Goal: Task Accomplishment & Management: Manage account settings

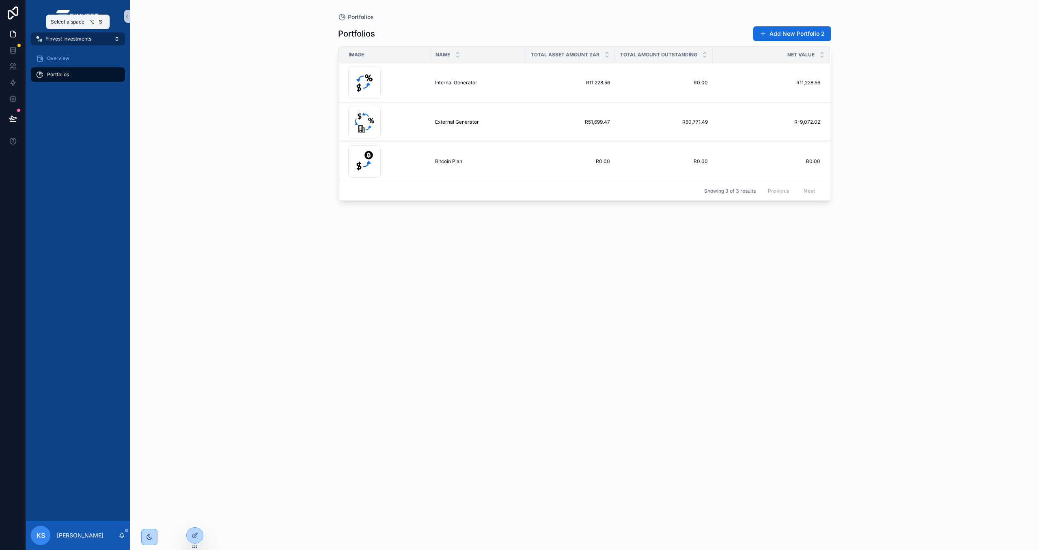
click at [68, 42] on button "Finvest Investments" at bounding box center [78, 38] width 94 height 13
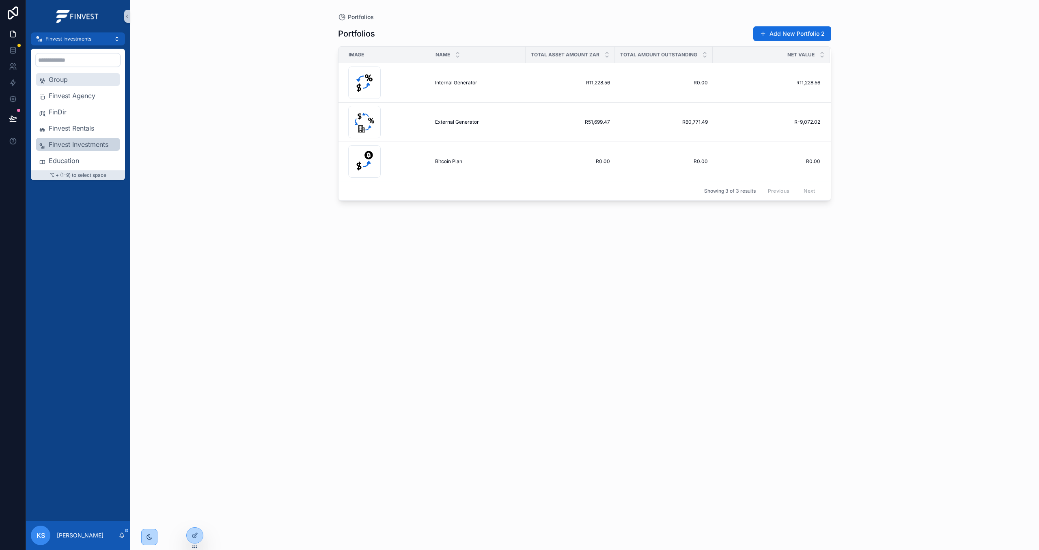
click at [78, 78] on span "Group" at bounding box center [83, 80] width 68 height 10
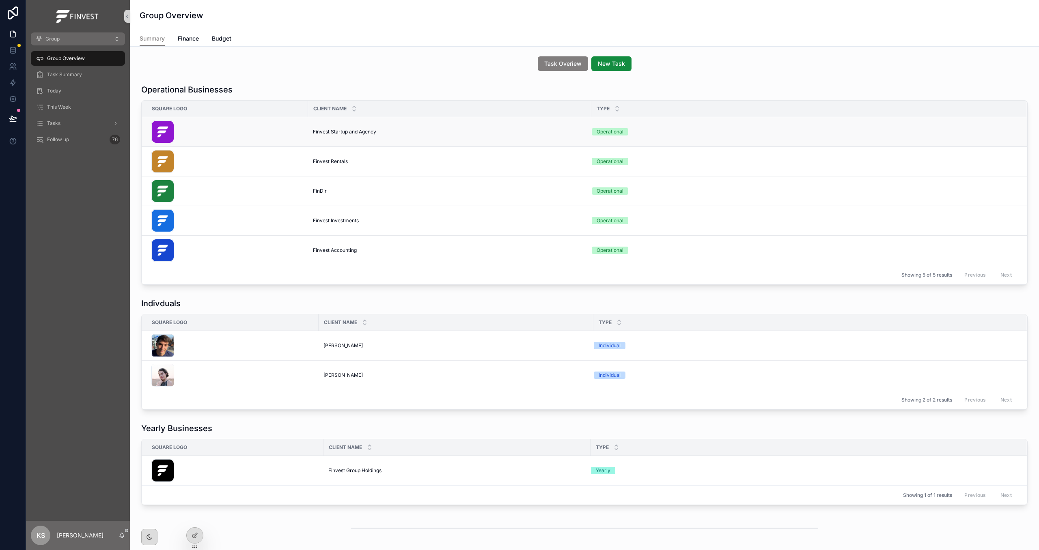
click at [215, 128] on div "scrollable content" at bounding box center [227, 132] width 152 height 23
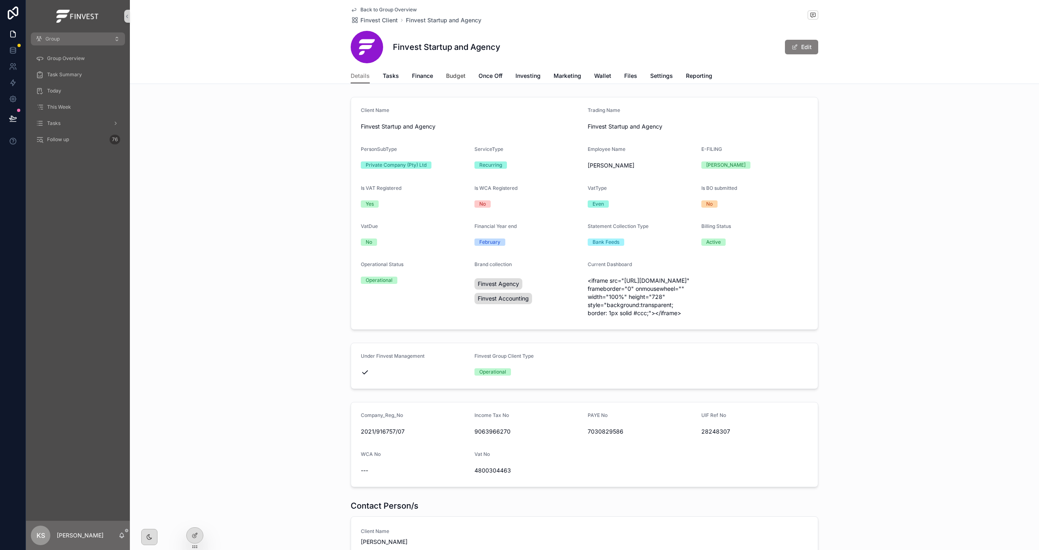
click at [452, 74] on span "Budget" at bounding box center [455, 76] width 19 height 8
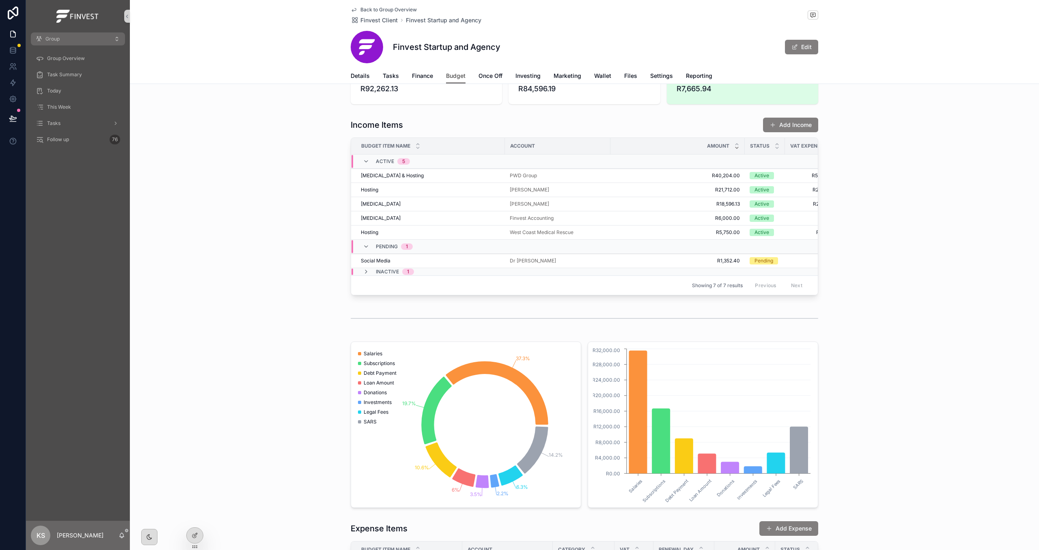
scroll to position [34, 0]
click at [807, 122] on button "Add Income" at bounding box center [790, 123] width 55 height 15
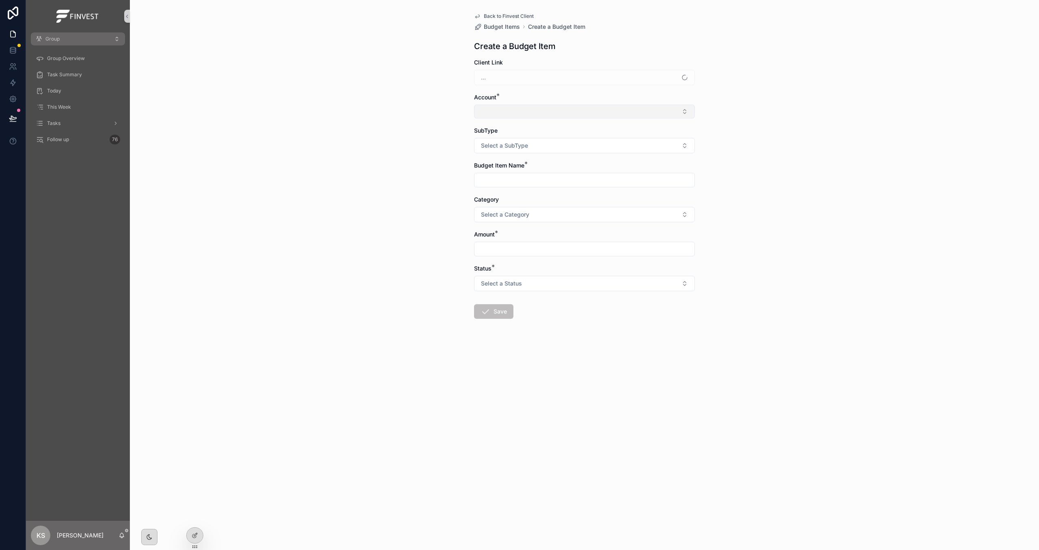
click at [541, 109] on button "Select Button" at bounding box center [584, 112] width 221 height 14
click at [490, 267] on span "New" at bounding box center [493, 265] width 12 height 8
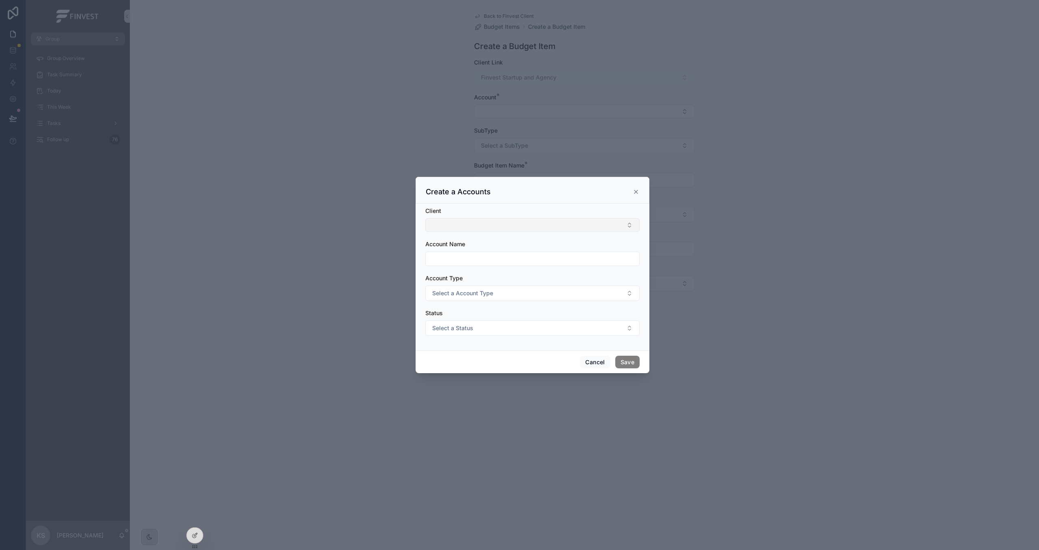
click at [506, 227] on button "Select Button" at bounding box center [532, 225] width 214 height 14
click at [637, 189] on icon "scrollable content" at bounding box center [636, 192] width 6 height 6
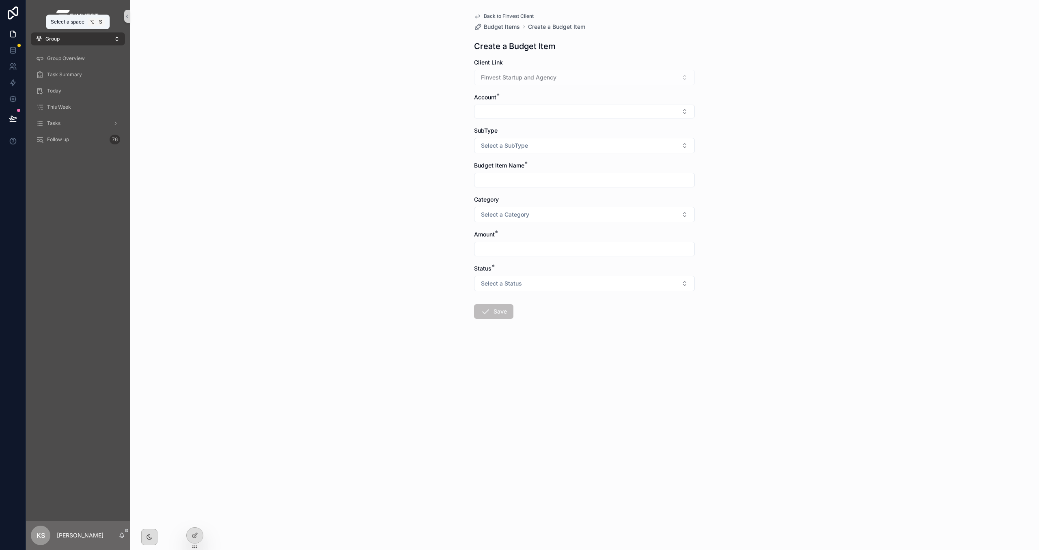
click at [88, 39] on button "Group" at bounding box center [78, 38] width 94 height 13
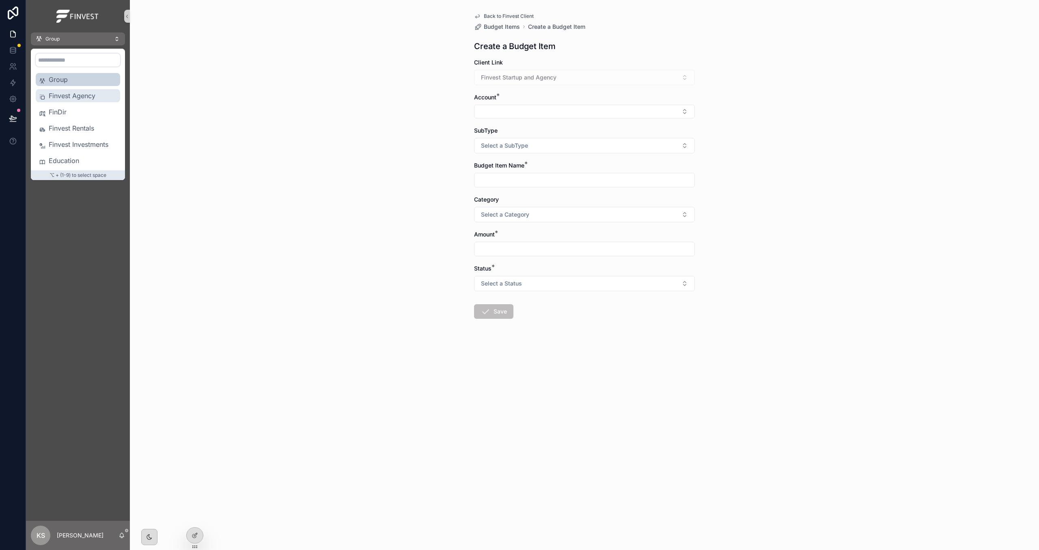
click at [90, 96] on span "Finvest Agency" at bounding box center [83, 96] width 68 height 10
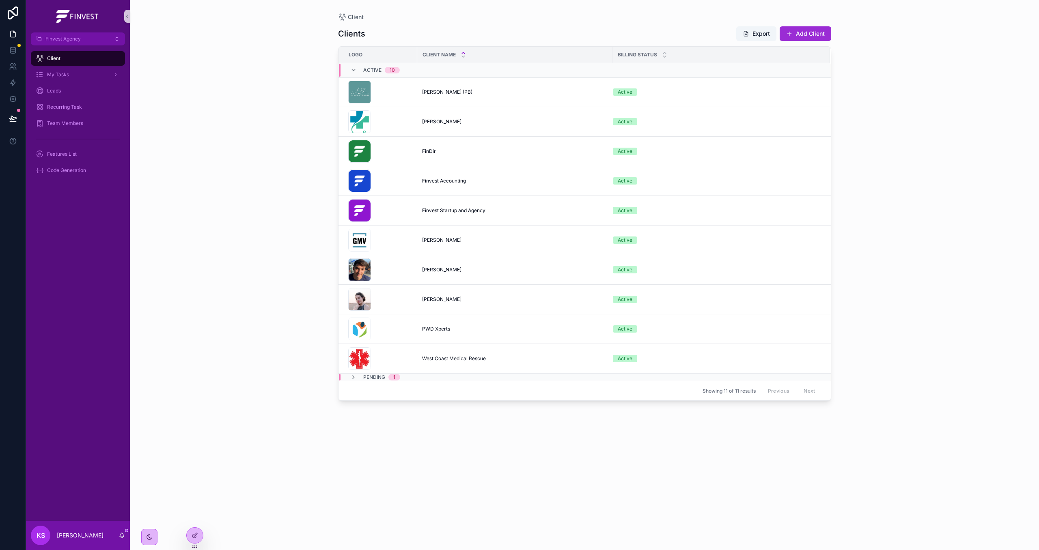
click at [814, 34] on button "Add Client" at bounding box center [806, 33] width 52 height 15
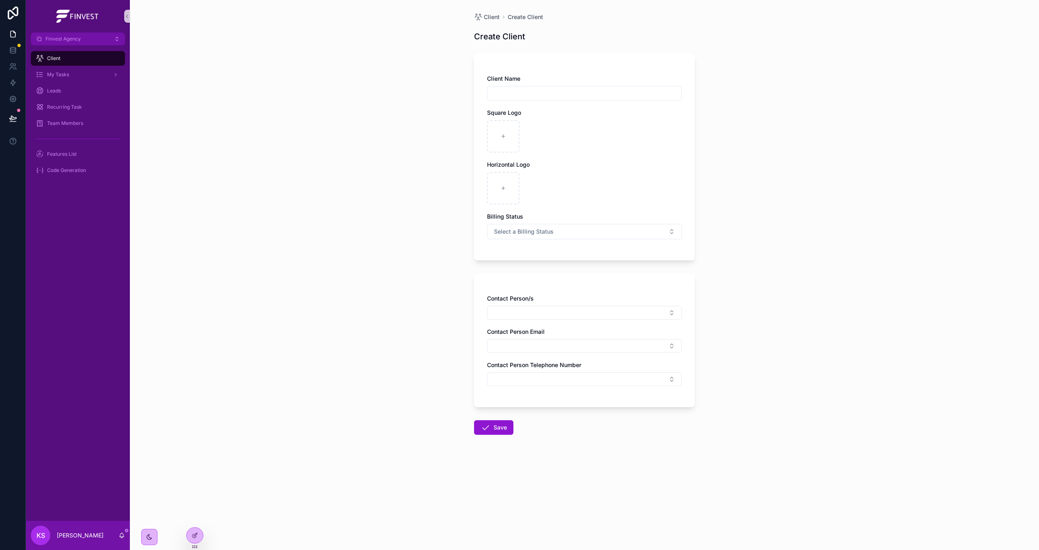
click at [560, 92] on input "scrollable content" at bounding box center [584, 93] width 194 height 11
type input "**********"
click at [564, 232] on button "Select a Billing Status" at bounding box center [584, 231] width 195 height 15
click at [565, 261] on div "Active" at bounding box center [584, 265] width 191 height 12
click at [560, 234] on button "Active" at bounding box center [584, 231] width 195 height 15
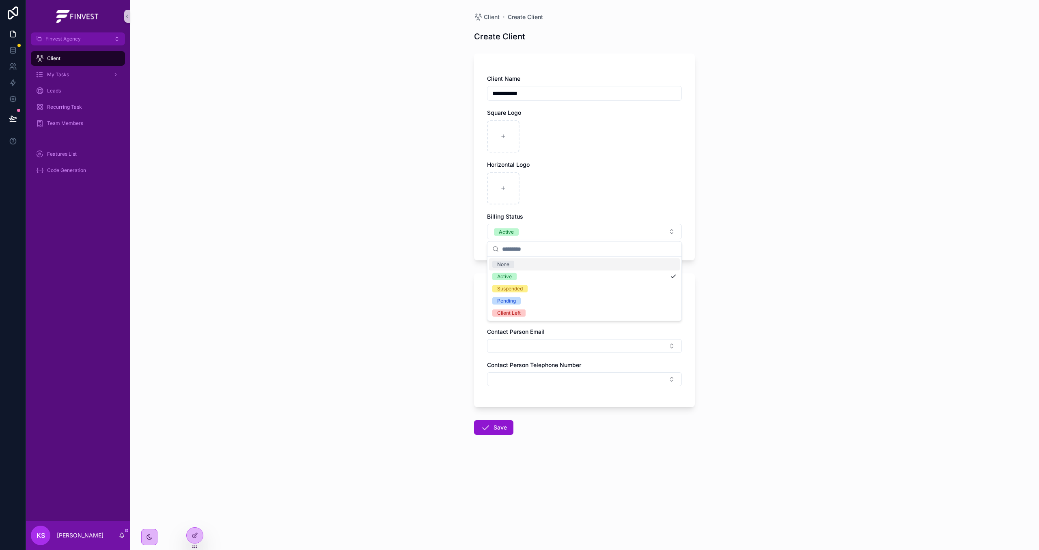
click at [581, 199] on div "scrollable content" at bounding box center [584, 188] width 195 height 32
click at [489, 428] on icon "scrollable content" at bounding box center [486, 428] width 10 height 10
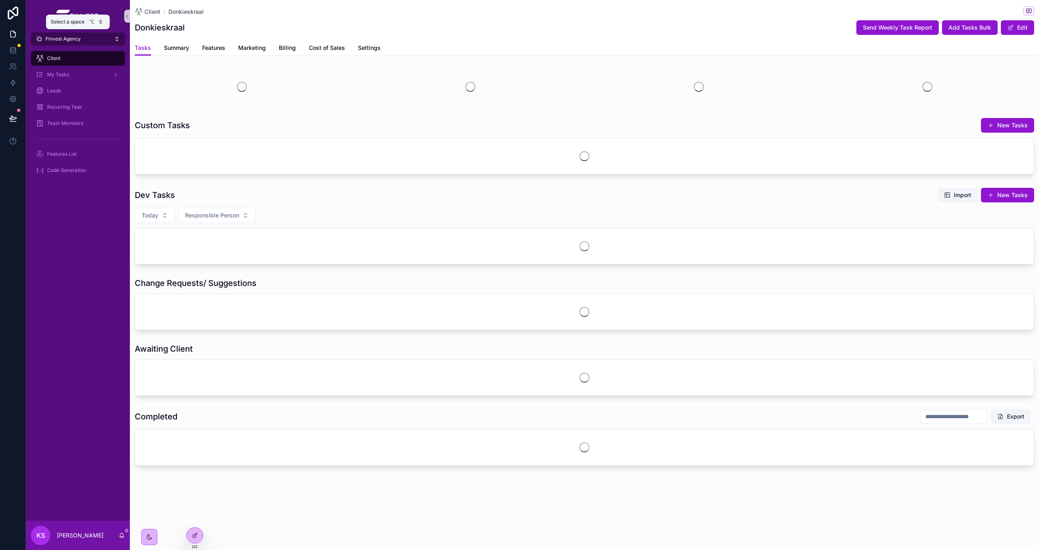
click at [80, 39] on span "Finvest Agency" at bounding box center [62, 39] width 35 height 6
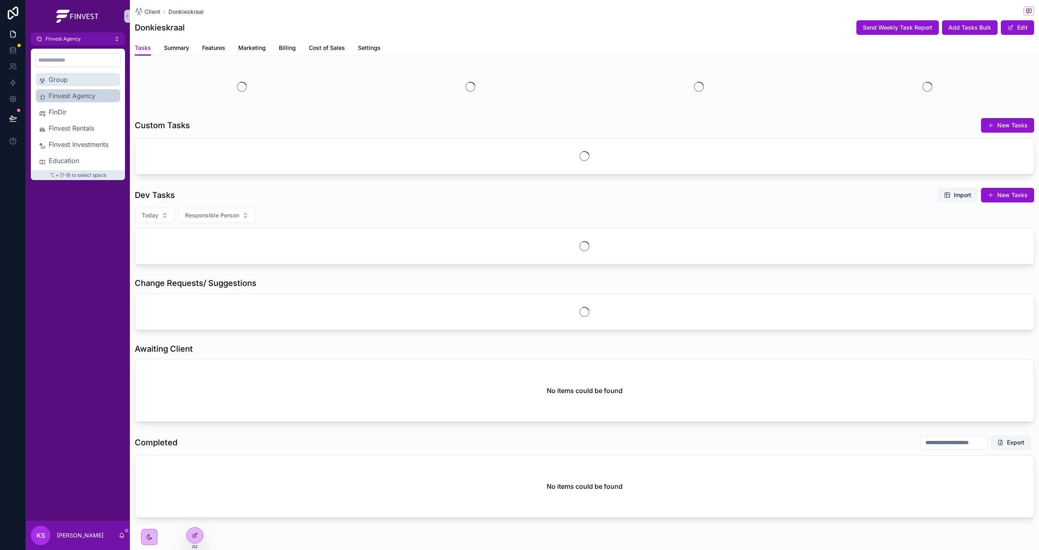
click at [83, 76] on span "Group" at bounding box center [83, 80] width 68 height 10
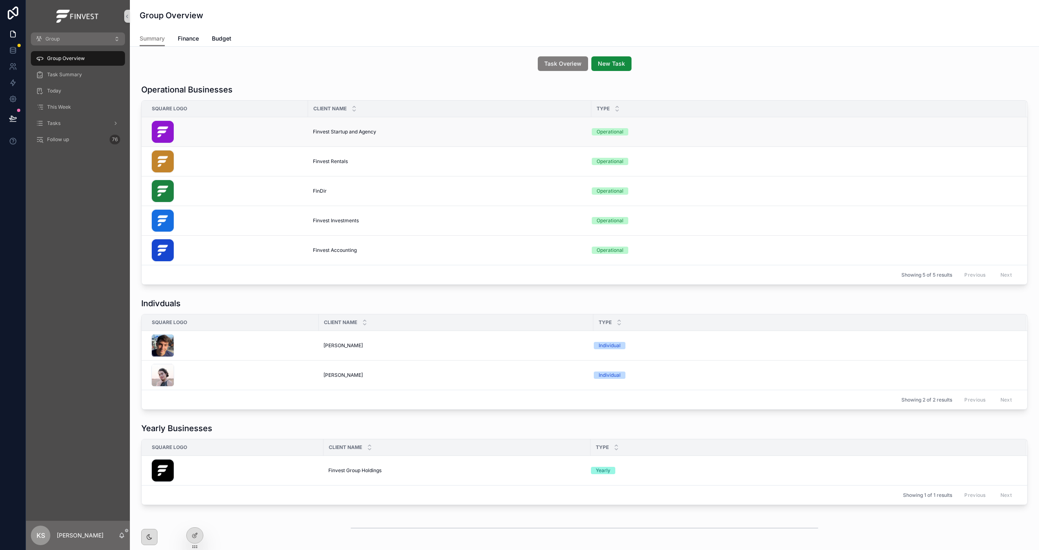
click at [221, 131] on div "scrollable content" at bounding box center [227, 132] width 152 height 23
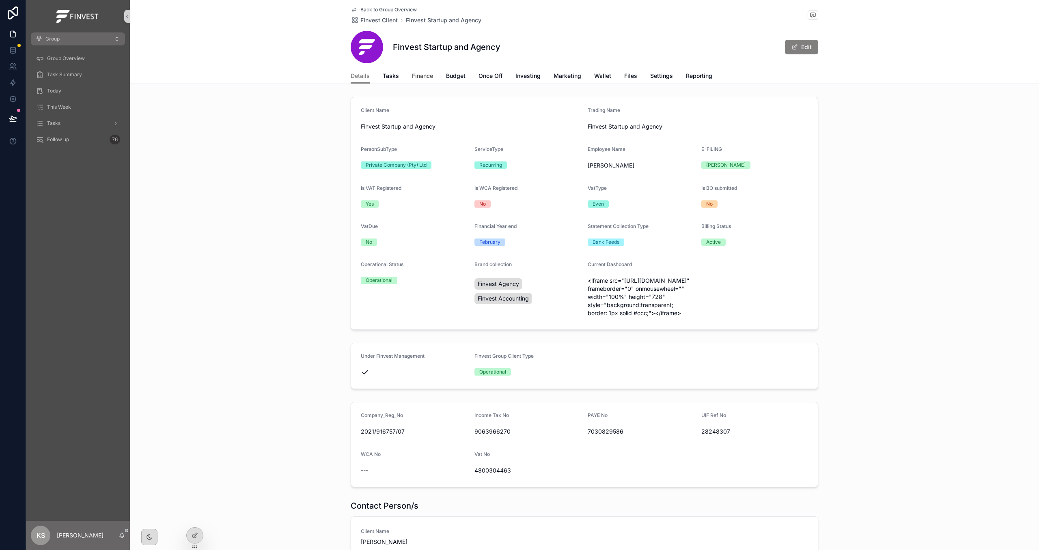
click at [427, 75] on span "Finance" at bounding box center [422, 76] width 21 height 8
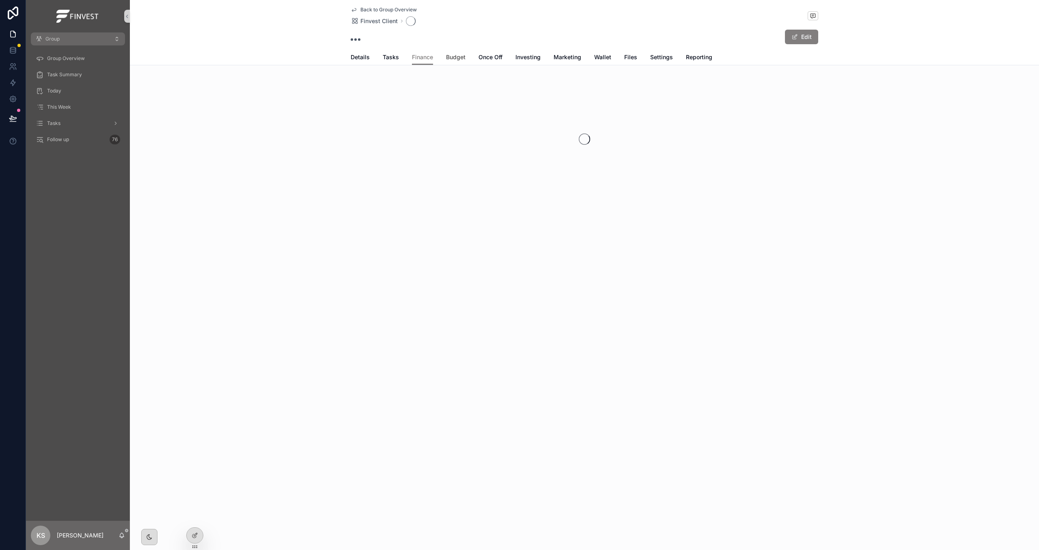
click at [453, 63] on link "Budget" at bounding box center [455, 58] width 19 height 16
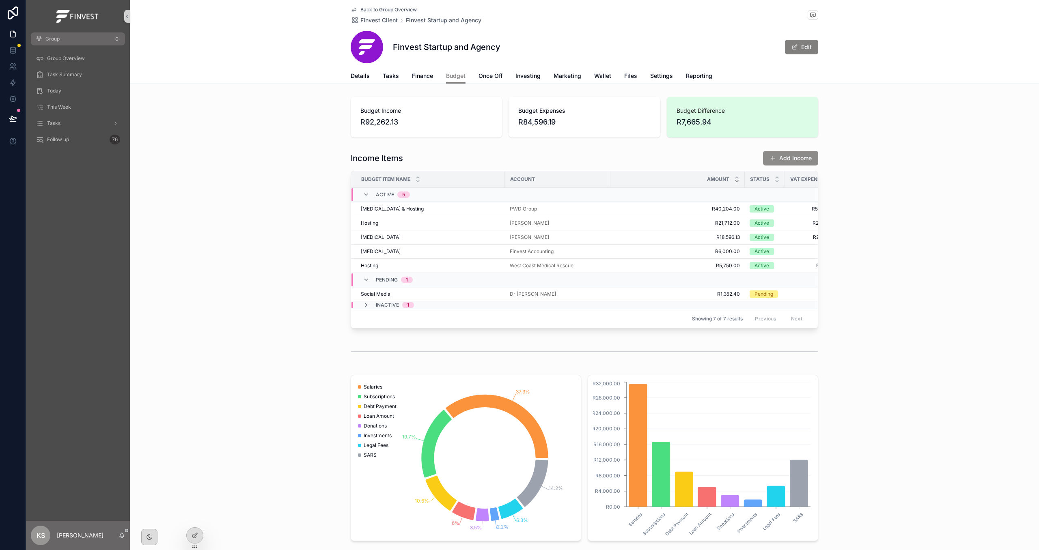
click at [801, 157] on button "Add Income" at bounding box center [790, 158] width 55 height 15
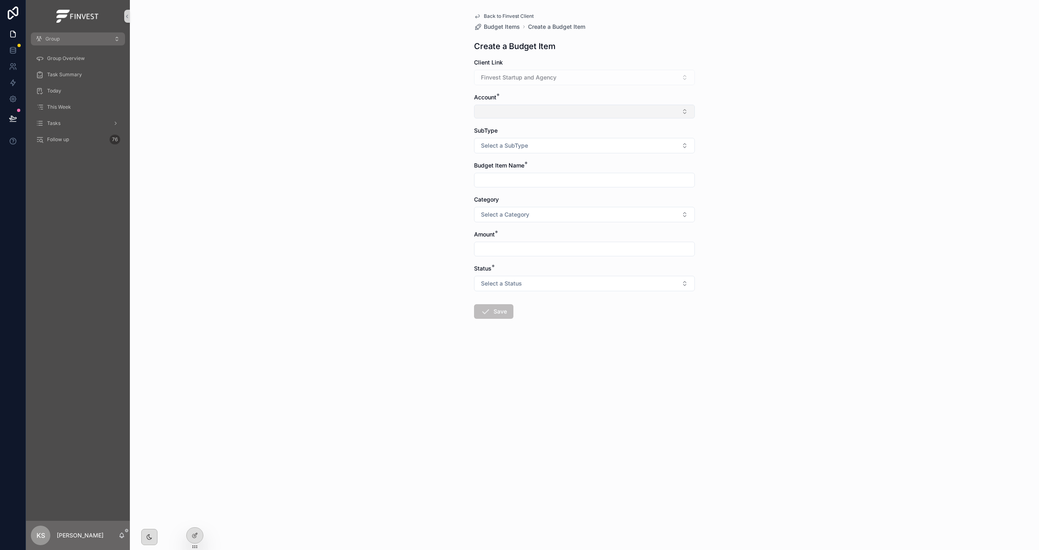
click at [551, 108] on button "Select Button" at bounding box center [584, 112] width 221 height 14
click at [491, 266] on span "New" at bounding box center [493, 265] width 12 height 8
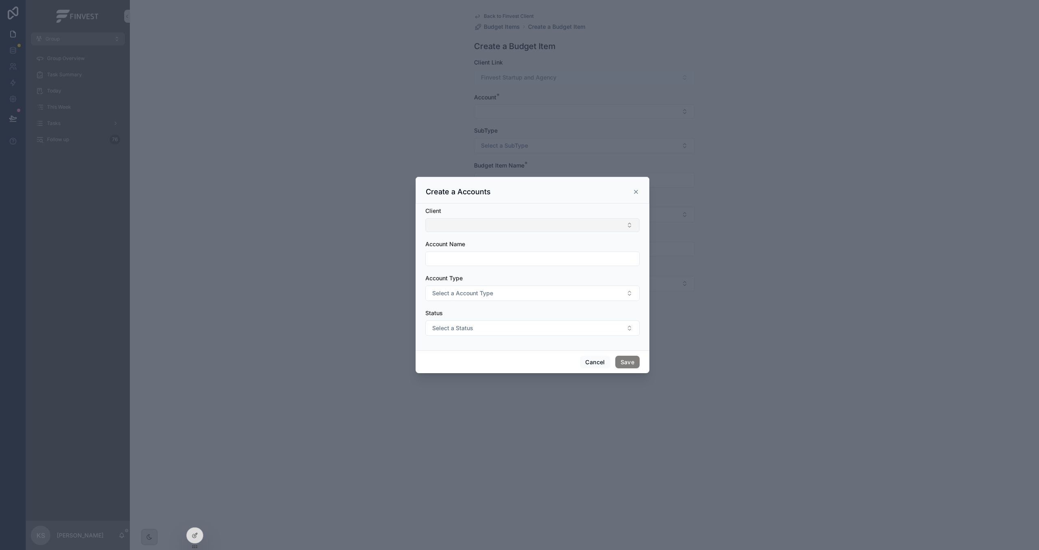
click at [498, 227] on button "Select Button" at bounding box center [532, 225] width 214 height 14
type input "*****"
click at [475, 258] on span "Finvest Startup and Agency" at bounding box center [468, 257] width 75 height 8
click at [468, 257] on input "scrollable content" at bounding box center [532, 259] width 213 height 11
type input "**********"
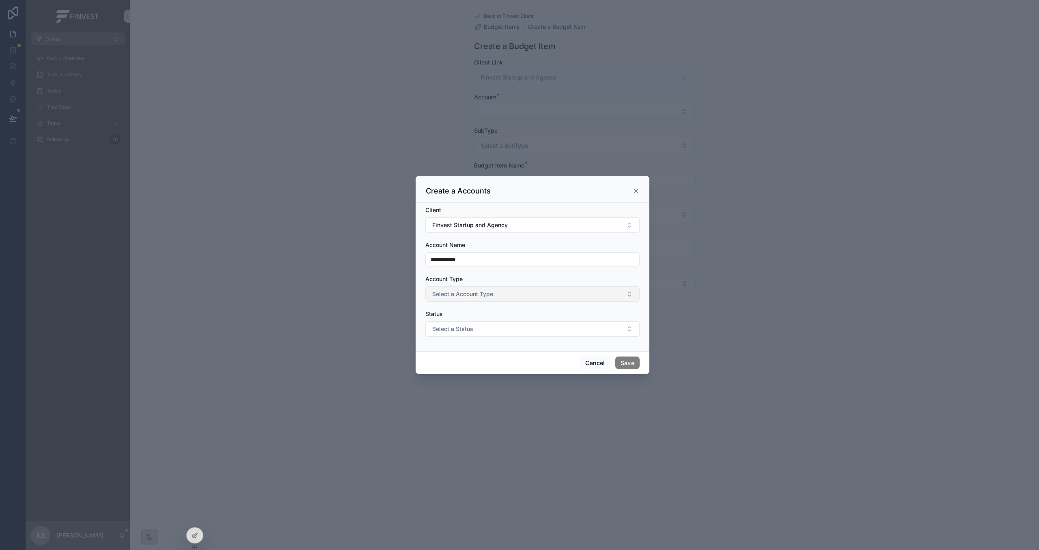
click at [473, 290] on span "Select a Account Type" at bounding box center [462, 294] width 61 height 8
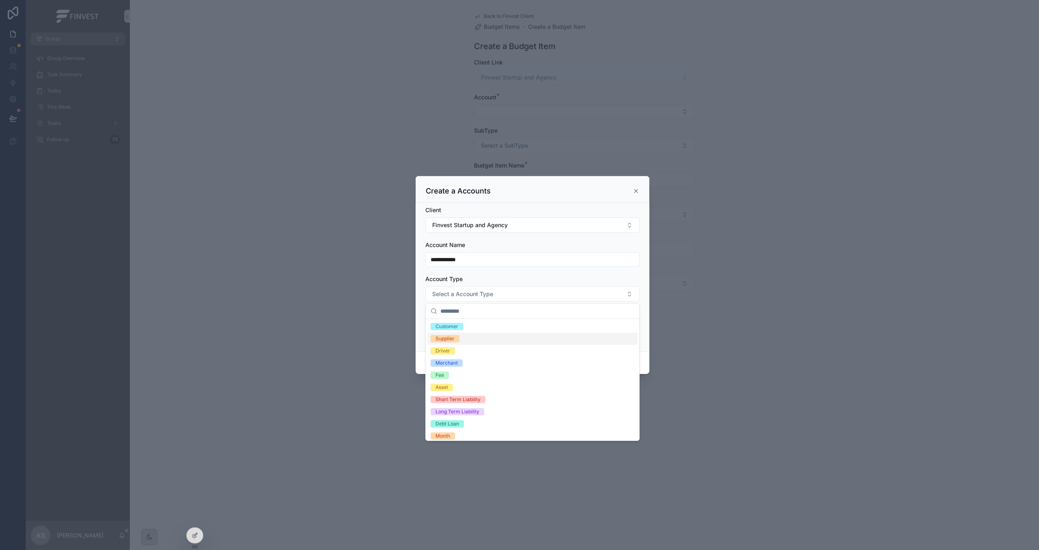
click at [474, 336] on div "Supplier" at bounding box center [532, 339] width 210 height 12
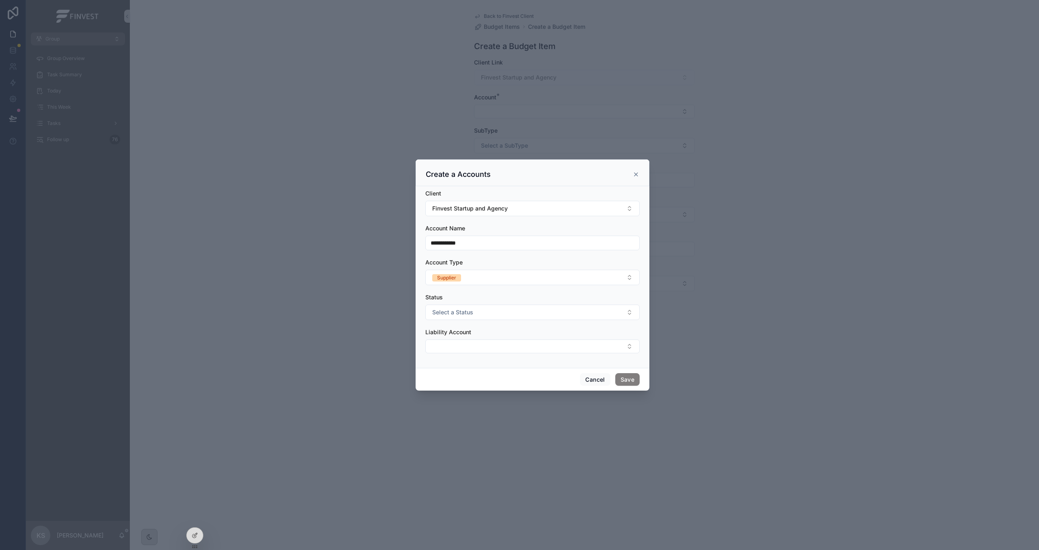
click at [484, 332] on div "Liability Account" at bounding box center [532, 332] width 214 height 8
click at [489, 315] on button "Select a Status" at bounding box center [532, 312] width 214 height 15
click at [480, 347] on div "Active" at bounding box center [532, 345] width 210 height 12
click at [490, 285] on form "**********" at bounding box center [532, 276] width 214 height 172
click at [494, 279] on button "Supplier" at bounding box center [532, 277] width 214 height 15
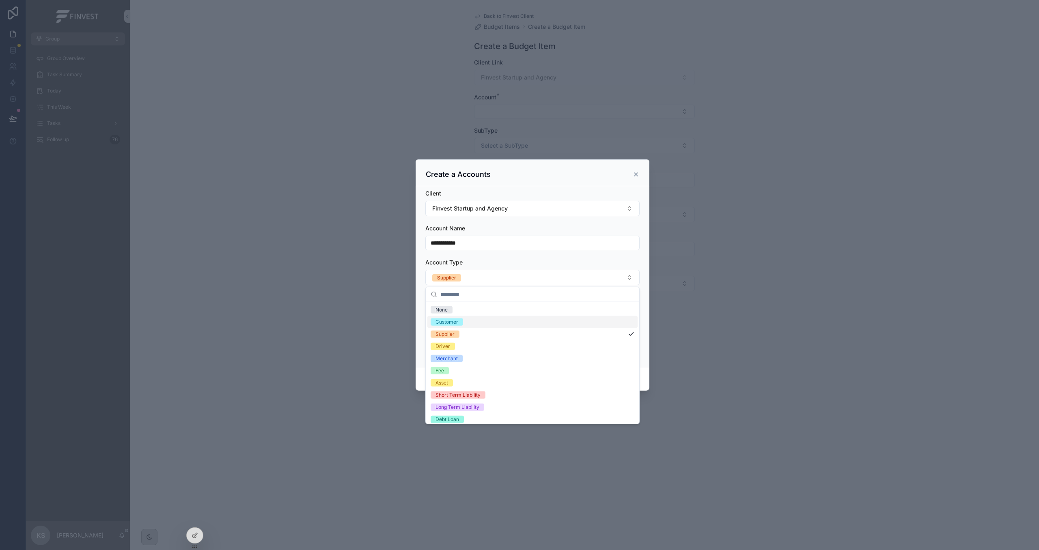
click at [485, 321] on div "Customer" at bounding box center [532, 322] width 210 height 12
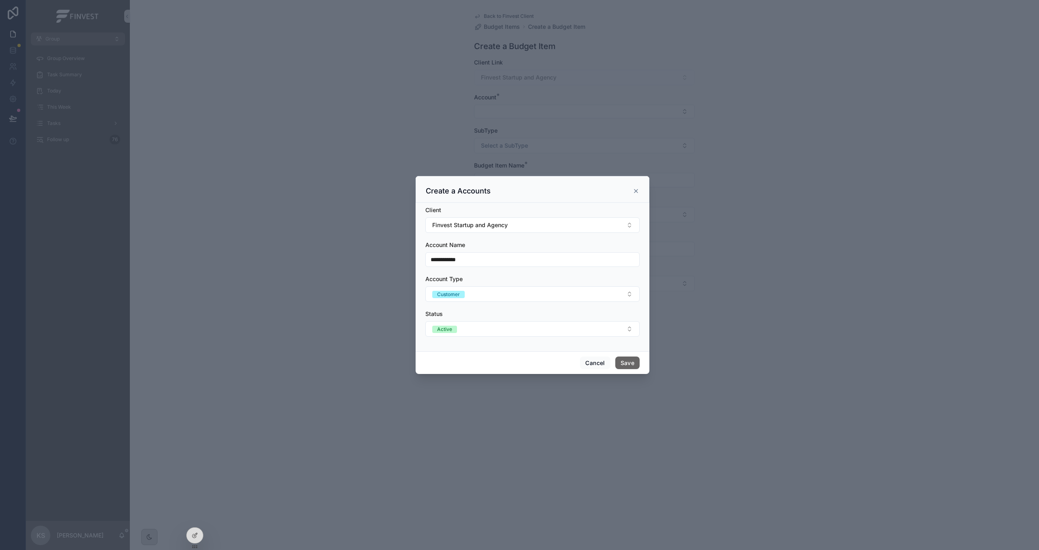
click at [624, 361] on button "Save" at bounding box center [627, 363] width 24 height 13
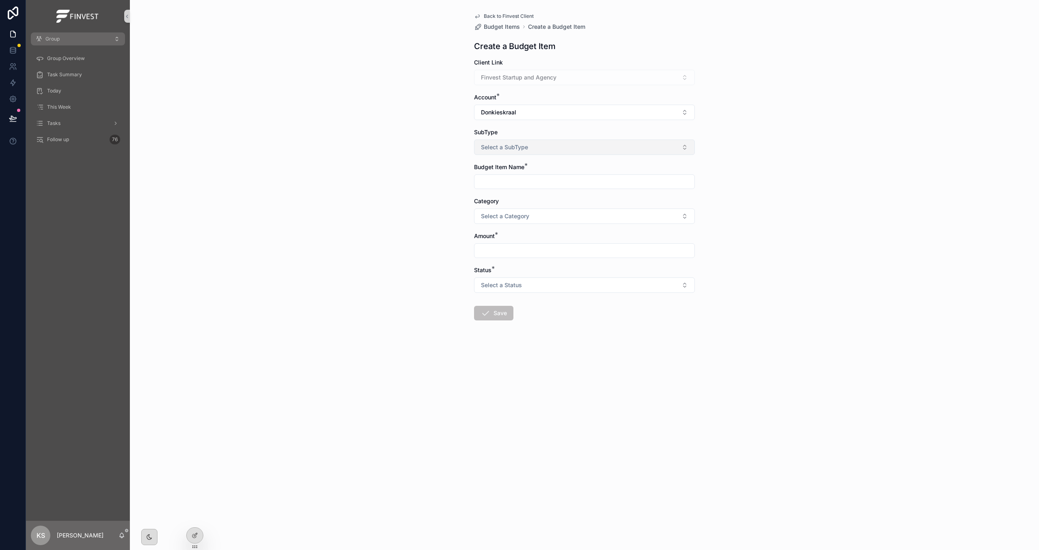
click at [588, 148] on button "Select a SubType" at bounding box center [584, 147] width 221 height 15
click at [561, 182] on div "Income" at bounding box center [584, 181] width 217 height 12
click at [556, 183] on input "scrollable content" at bounding box center [584, 181] width 220 height 11
type input "**********"
click at [556, 211] on button "Select a Category" at bounding box center [584, 216] width 221 height 15
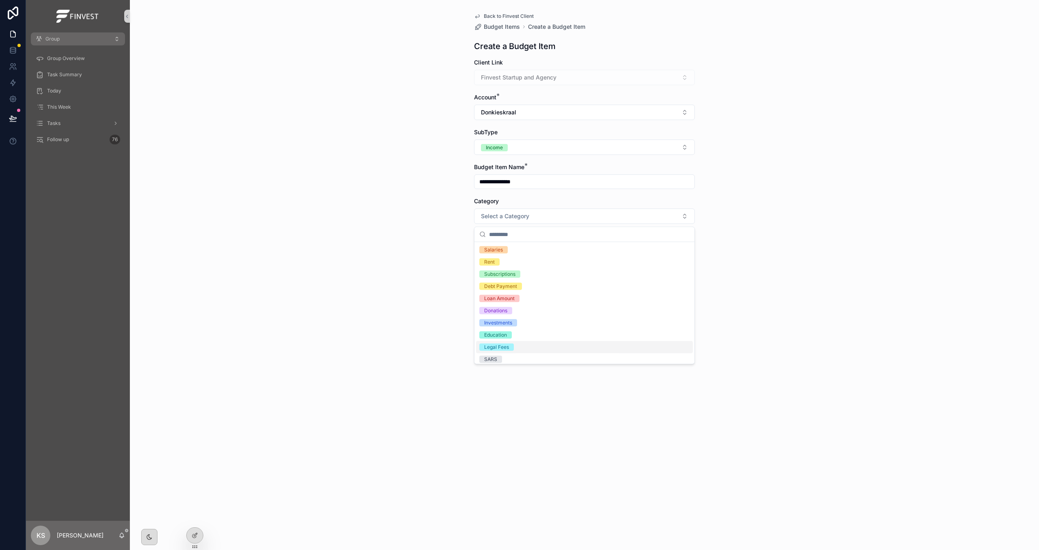
click at [782, 355] on div "**********" at bounding box center [584, 275] width 909 height 550
click at [538, 250] on input "scrollable content" at bounding box center [584, 250] width 220 height 11
type input "*****"
type input "*******"
click at [523, 293] on button "Select a Status" at bounding box center [584, 285] width 221 height 15
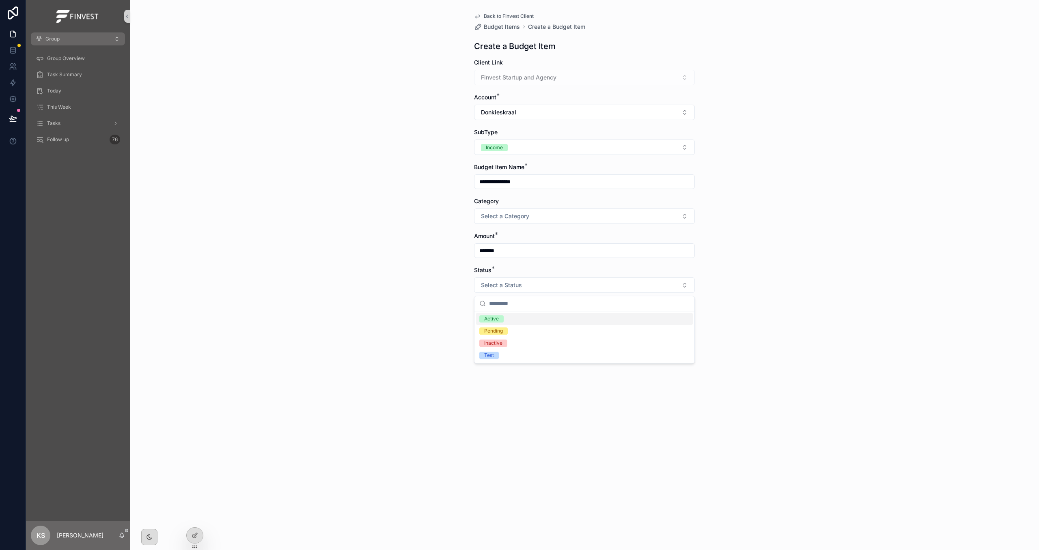
click at [523, 321] on div "Active" at bounding box center [584, 319] width 217 height 12
click at [492, 310] on button "Save" at bounding box center [493, 313] width 39 height 15
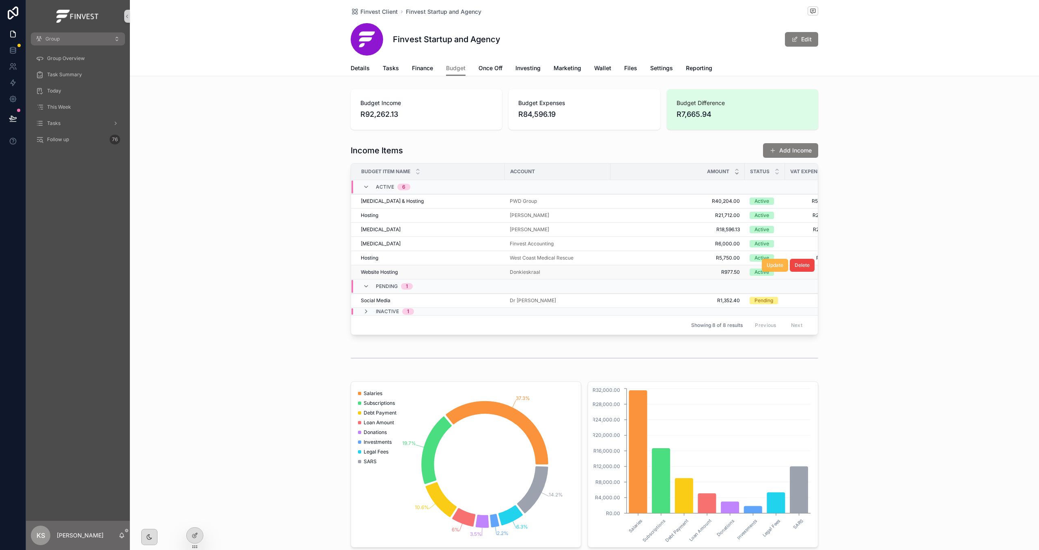
click at [776, 267] on span "Update" at bounding box center [775, 265] width 17 height 6
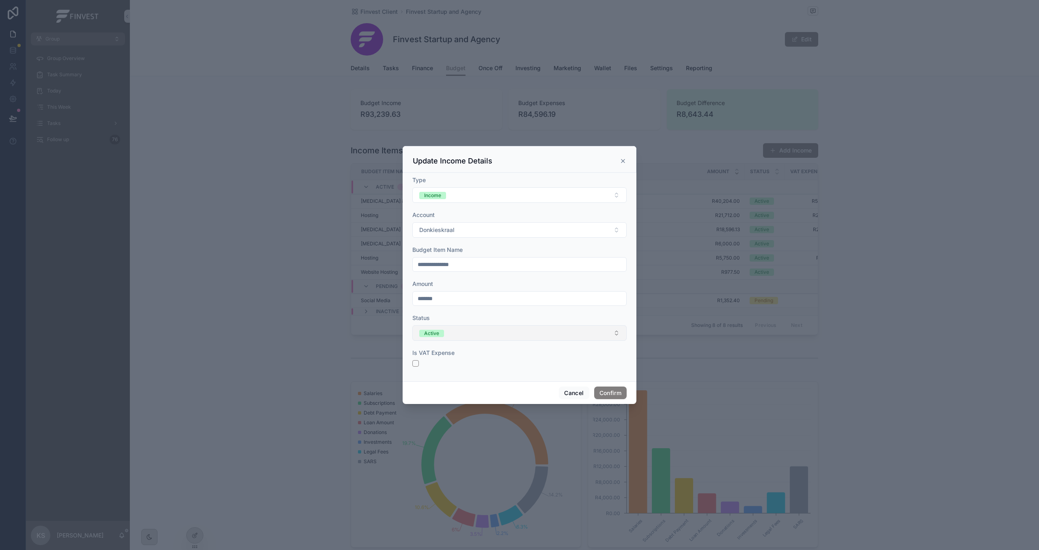
click at [518, 327] on button "Active" at bounding box center [519, 332] width 214 height 15
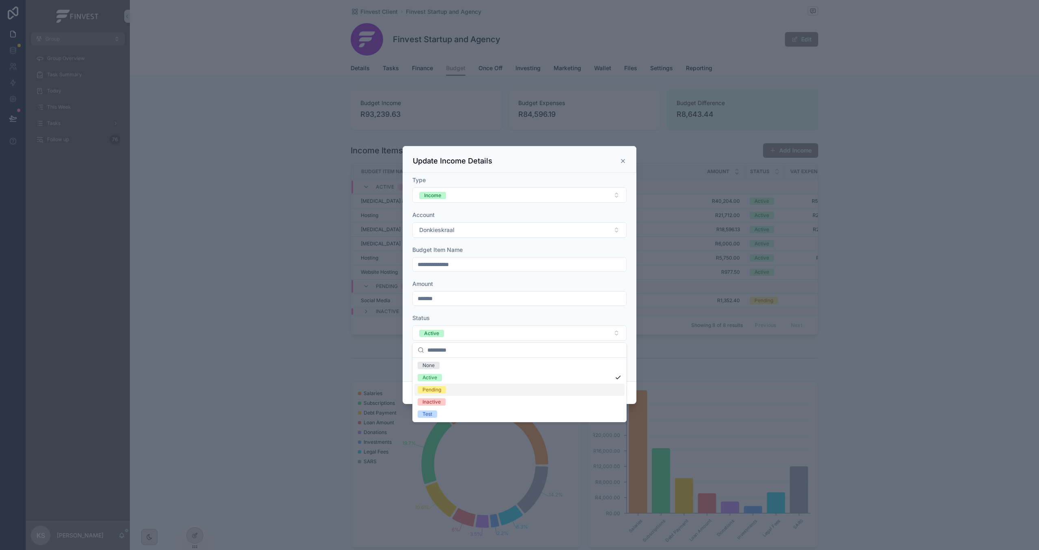
click at [447, 389] on div "Pending" at bounding box center [519, 390] width 210 height 12
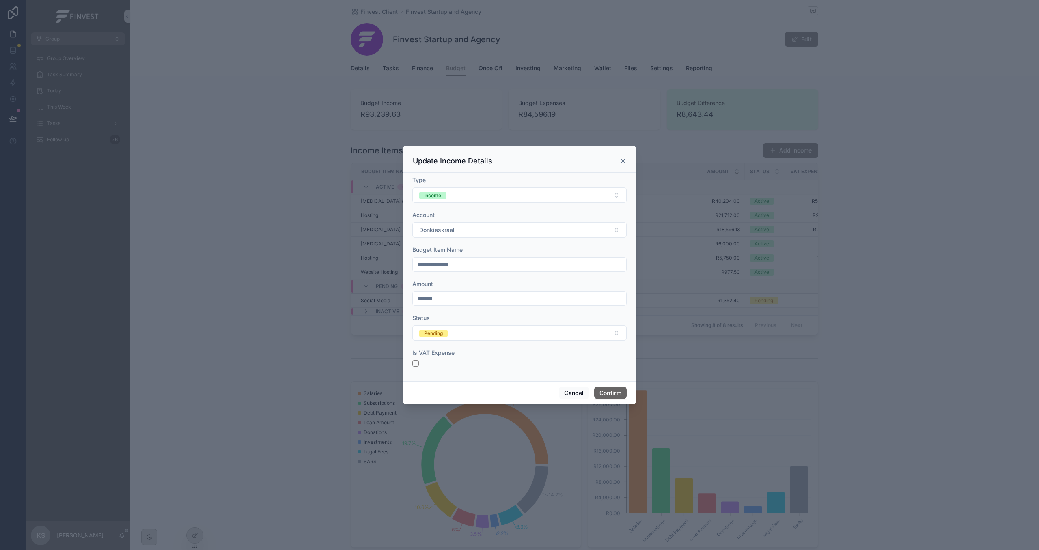
click at [614, 390] on button "Confirm" at bounding box center [610, 393] width 32 height 13
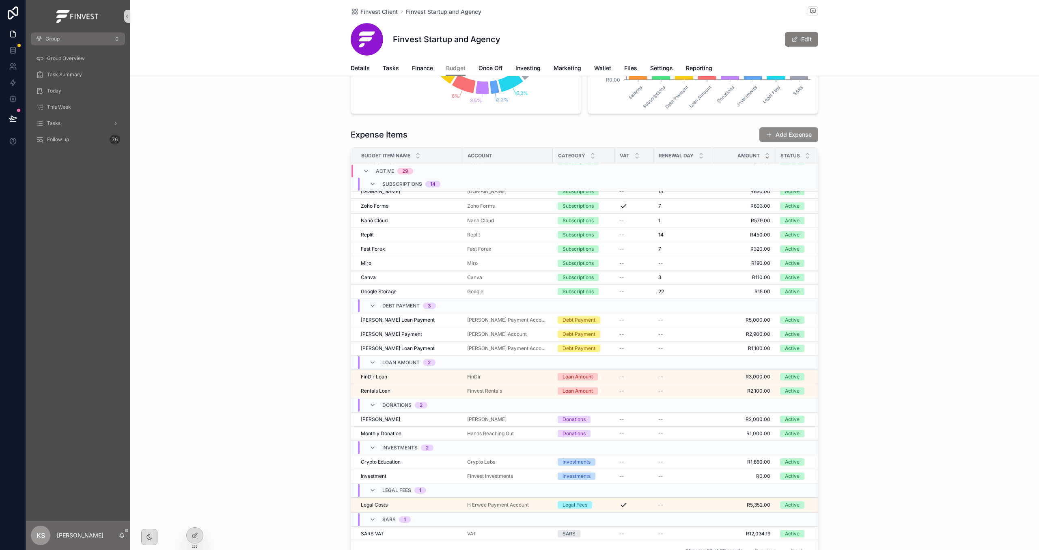
scroll to position [435, 0]
click at [788, 135] on button "Add Expense" at bounding box center [788, 133] width 59 height 15
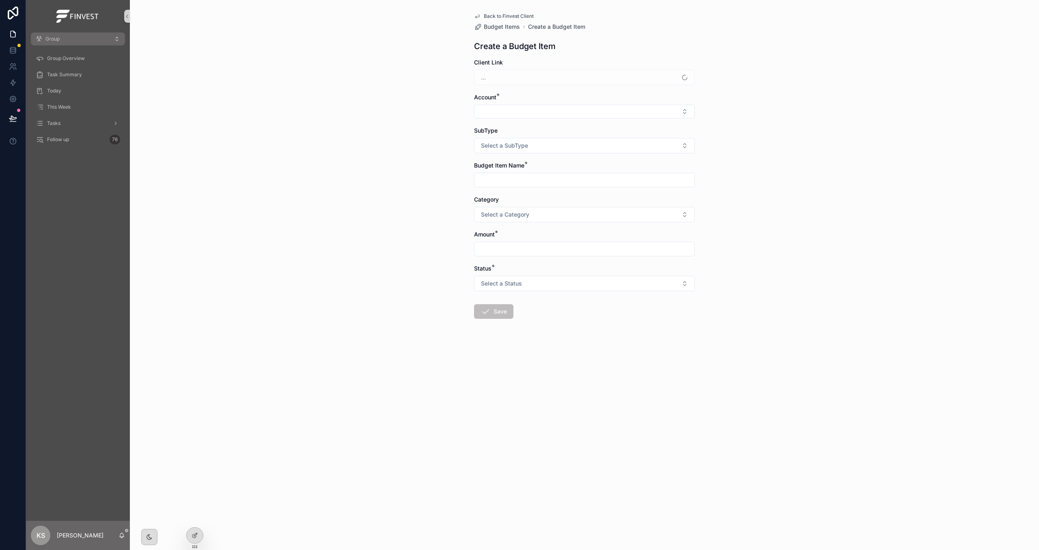
click at [597, 119] on form "Client Link ... Account * SubType Select a SubType Budget Item Name * Category …" at bounding box center [584, 214] width 221 height 313
click at [591, 114] on button "Select Button" at bounding box center [584, 112] width 221 height 14
click at [485, 266] on button "New" at bounding box center [584, 265] width 213 height 8
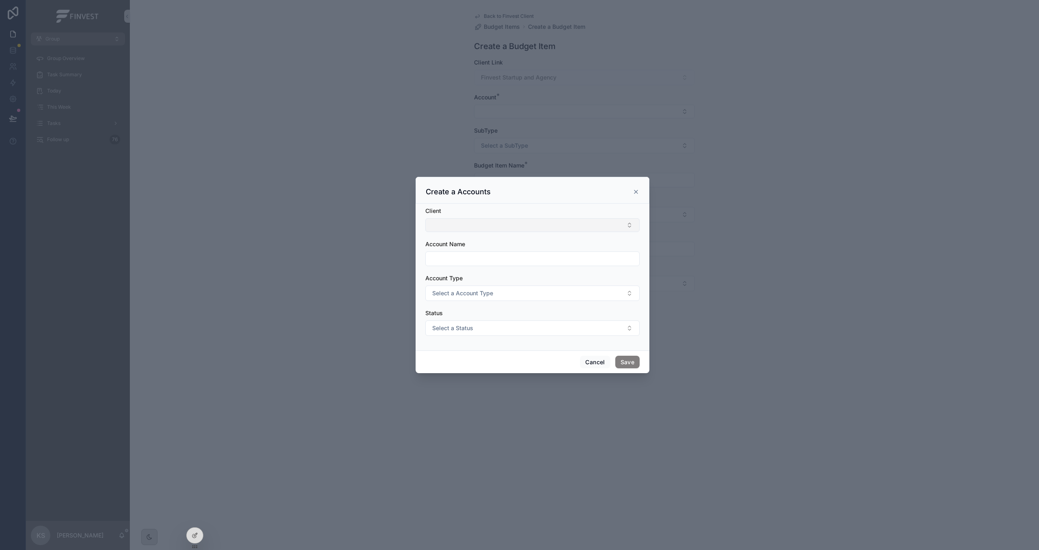
click at [490, 223] on button "Select Button" at bounding box center [532, 225] width 214 height 14
type input "*****"
click at [477, 259] on span "Finvest Startup and Agency" at bounding box center [468, 257] width 75 height 8
click at [469, 258] on input "scrollable content" at bounding box center [532, 259] width 213 height 11
click at [476, 260] on input "**********" at bounding box center [532, 259] width 213 height 11
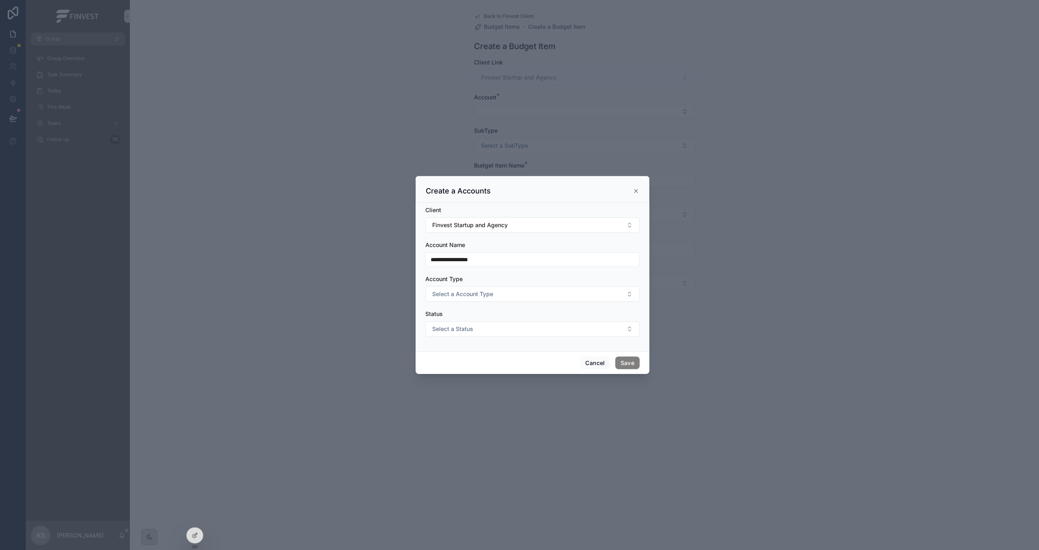
click at [476, 260] on input "**********" at bounding box center [532, 259] width 213 height 11
type input "**********"
click at [472, 298] on button "Select a Account Type" at bounding box center [532, 294] width 214 height 15
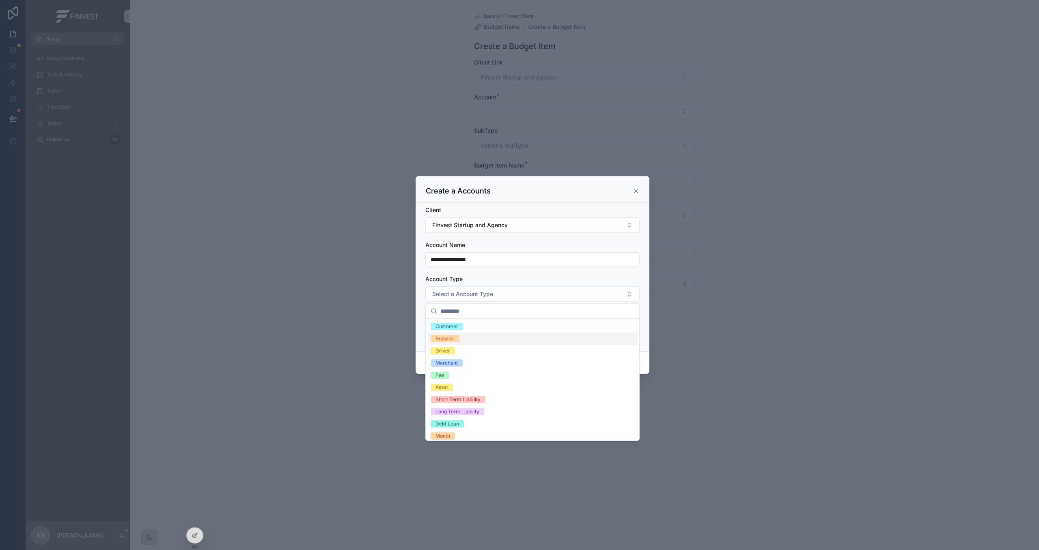
click at [475, 337] on div "Supplier" at bounding box center [532, 339] width 210 height 12
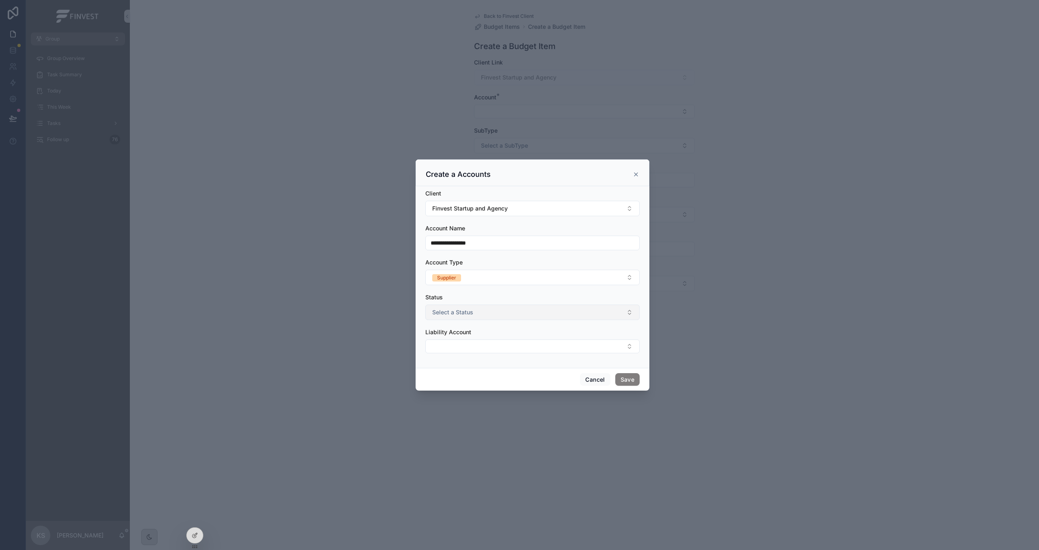
click at [485, 316] on button "Select a Status" at bounding box center [532, 312] width 214 height 15
click at [484, 341] on div "Active" at bounding box center [532, 345] width 210 height 12
click at [634, 382] on button "Save" at bounding box center [627, 379] width 24 height 13
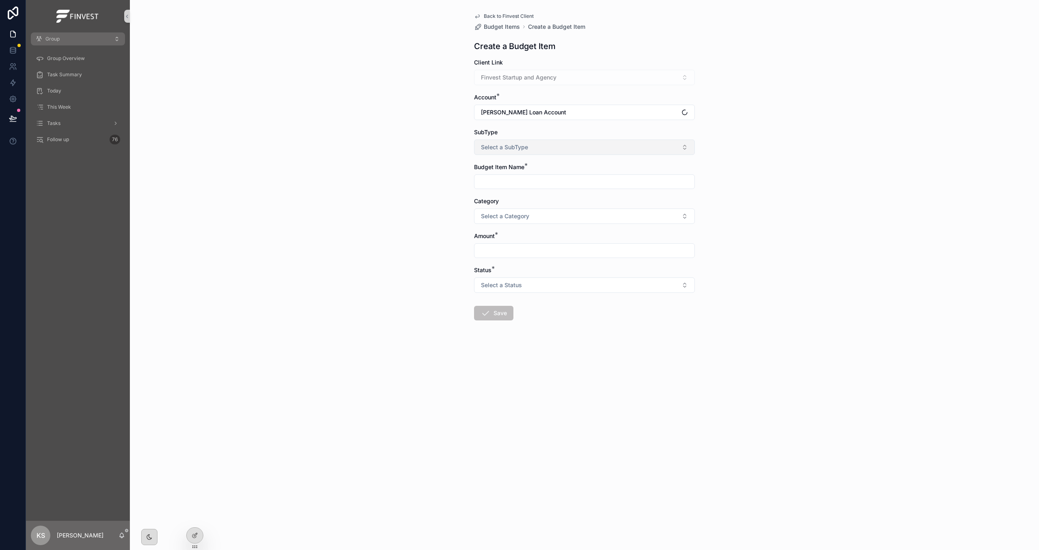
drag, startPoint x: 542, startPoint y: 144, endPoint x: 545, endPoint y: 154, distance: 10.3
click at [542, 144] on button "Select a SubType" at bounding box center [584, 147] width 221 height 15
click at [528, 192] on div "Expense" at bounding box center [584, 193] width 217 height 12
click at [518, 183] on input "scrollable content" at bounding box center [584, 181] width 220 height 11
type input "**********"
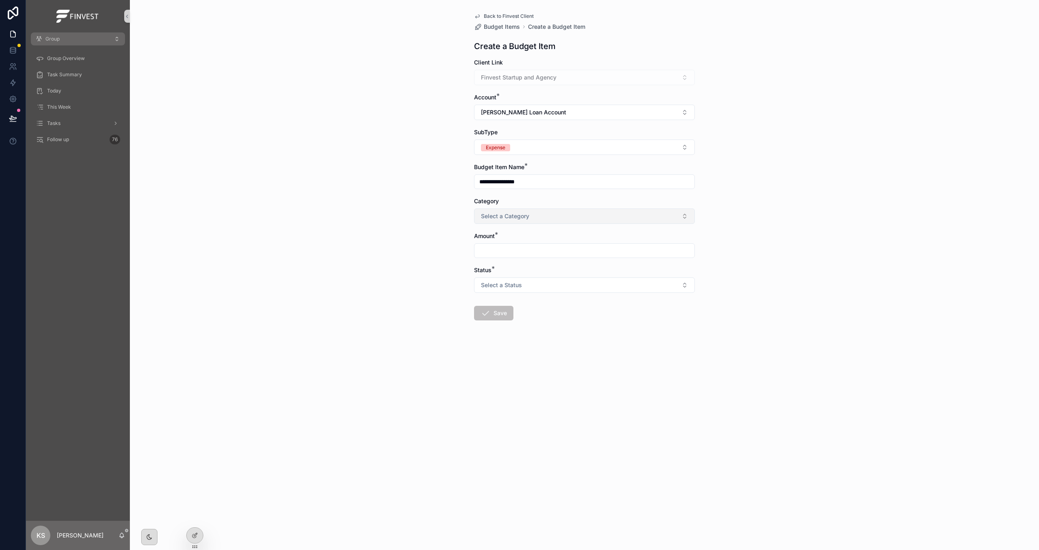
click at [523, 216] on span "Select a Category" at bounding box center [505, 216] width 48 height 8
click at [532, 299] on div "Loan Amount" at bounding box center [584, 299] width 217 height 12
click at [524, 252] on input "scrollable content" at bounding box center [584, 250] width 220 height 11
type input "**********"
click at [549, 281] on button "Select a Status" at bounding box center [584, 285] width 221 height 15
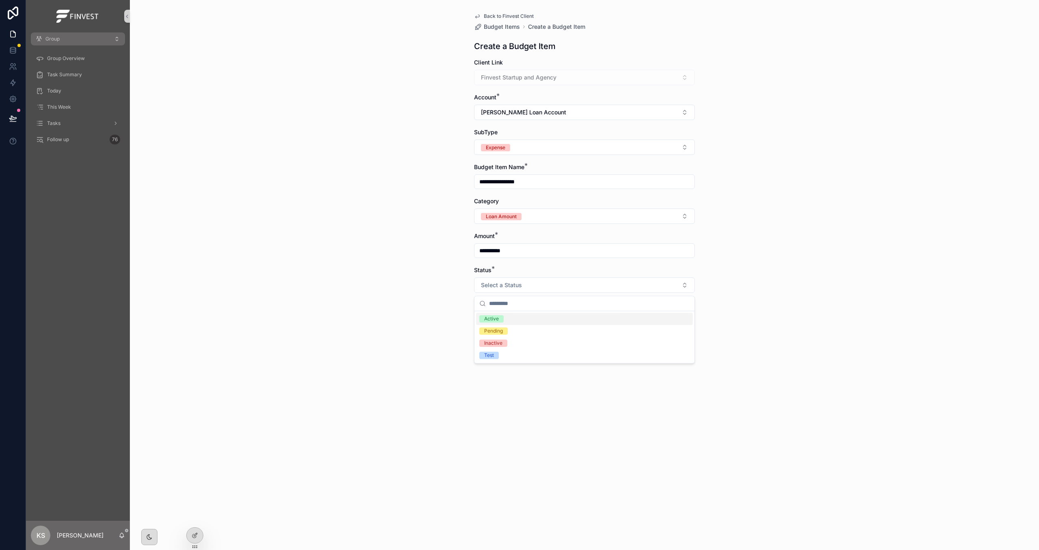
click at [515, 315] on div "Active" at bounding box center [584, 319] width 217 height 12
click at [501, 313] on button "Save" at bounding box center [493, 313] width 39 height 15
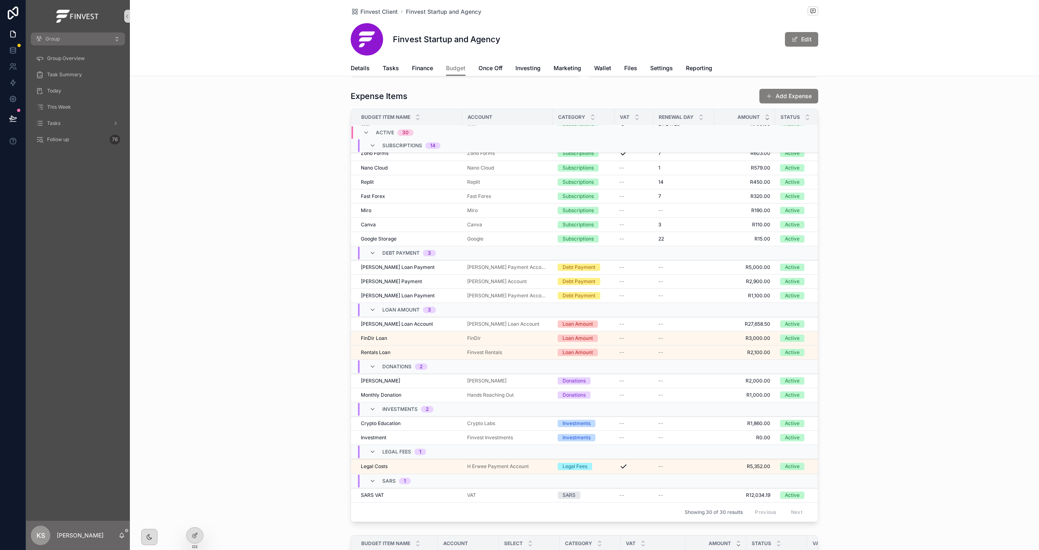
scroll to position [483, 0]
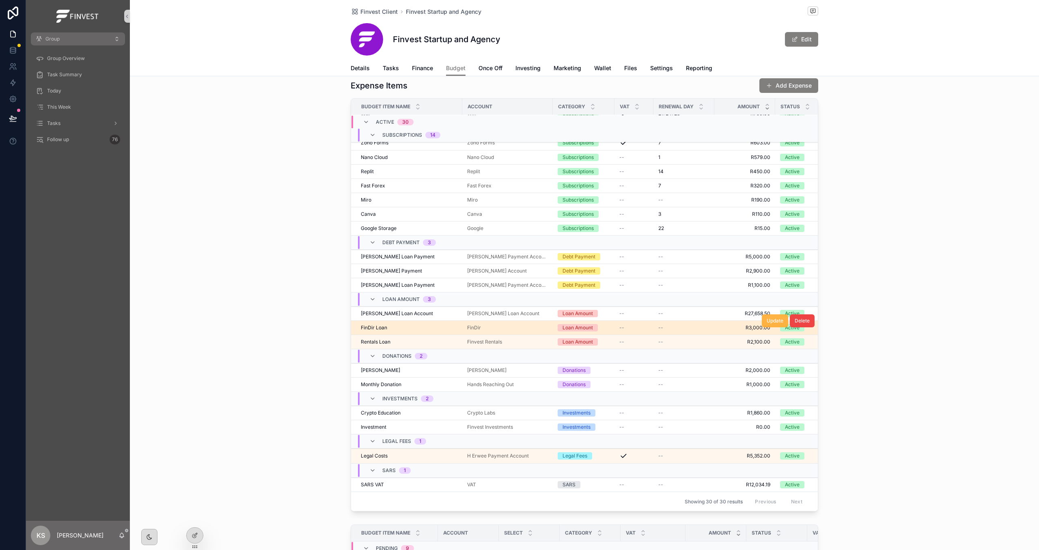
click at [773, 325] on button "Update" at bounding box center [775, 321] width 26 height 13
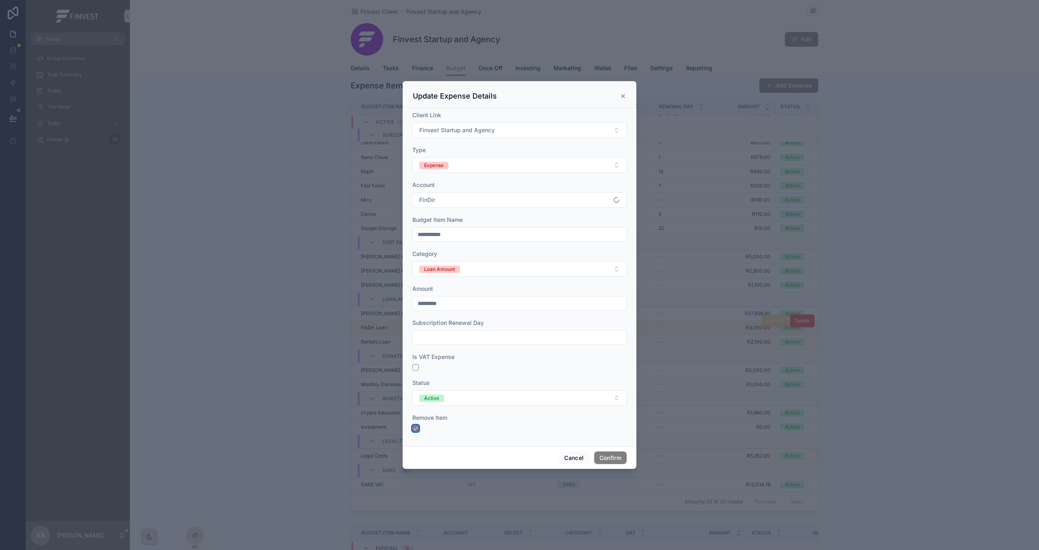
click at [416, 430] on button "button" at bounding box center [415, 428] width 6 height 6
click at [600, 458] on button "Confirm" at bounding box center [610, 458] width 32 height 13
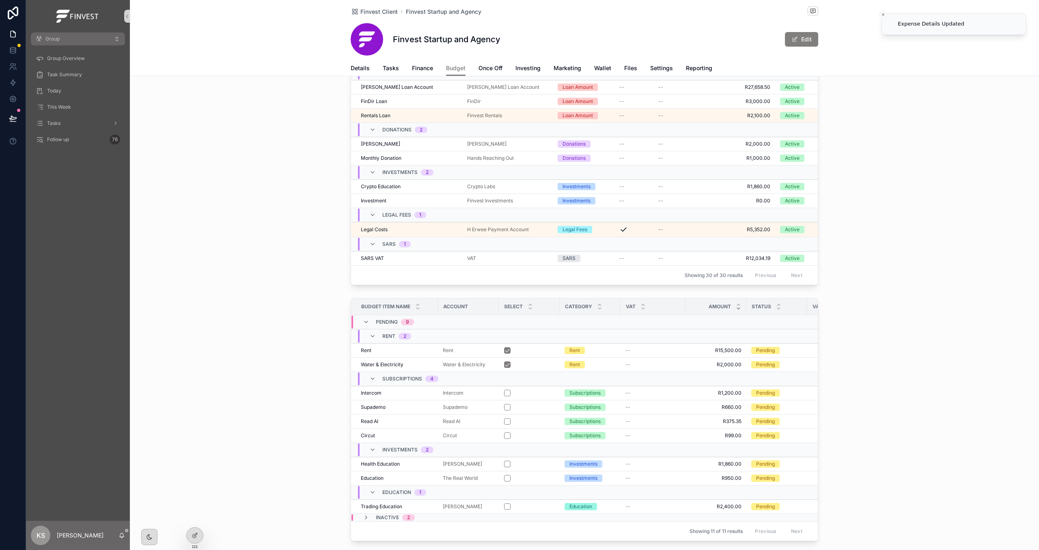
scroll to position [719, 0]
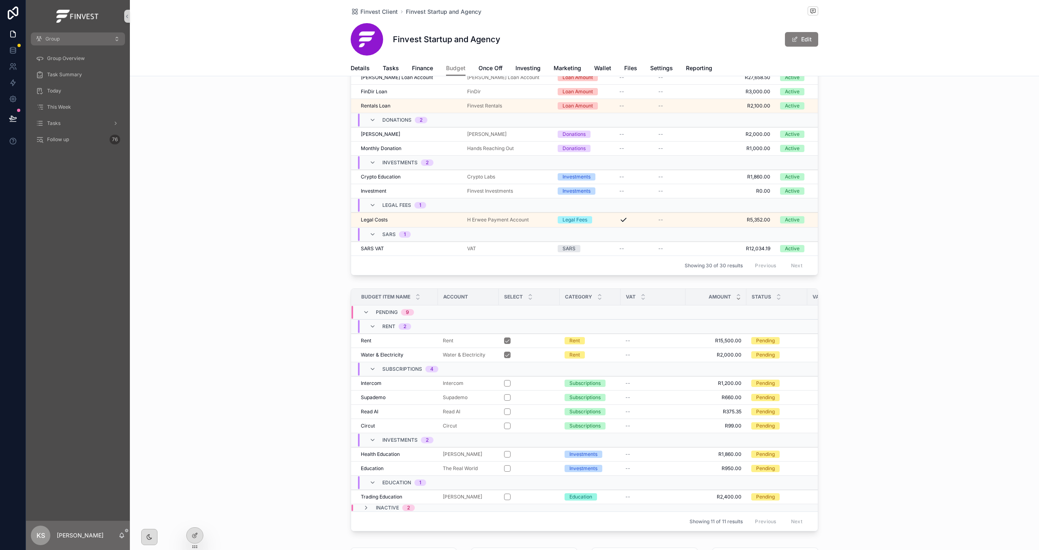
drag, startPoint x: 368, startPoint y: 314, endPoint x: 317, endPoint y: 308, distance: 50.6
click at [317, 308] on div "Budget Item Name Account Select Category VAT Amount Status VAT Expense Amount P…" at bounding box center [584, 411] width 909 height 253
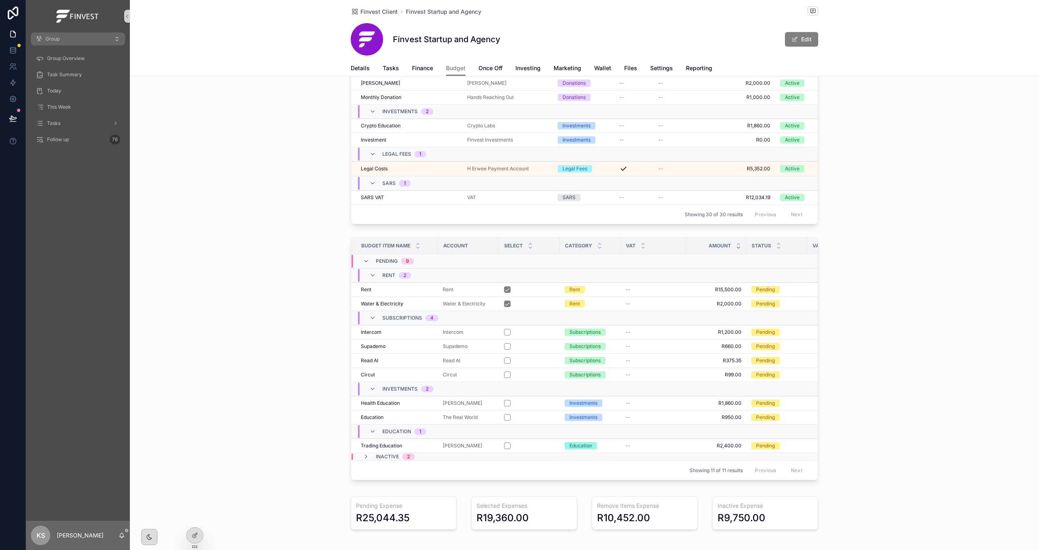
scroll to position [809, 0]
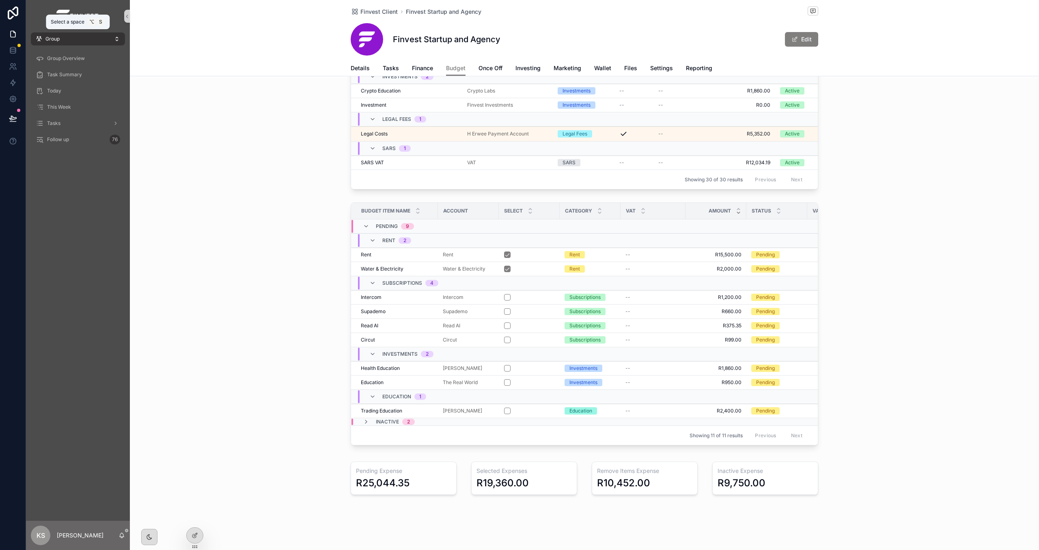
click at [92, 44] on button "Group" at bounding box center [78, 38] width 94 height 13
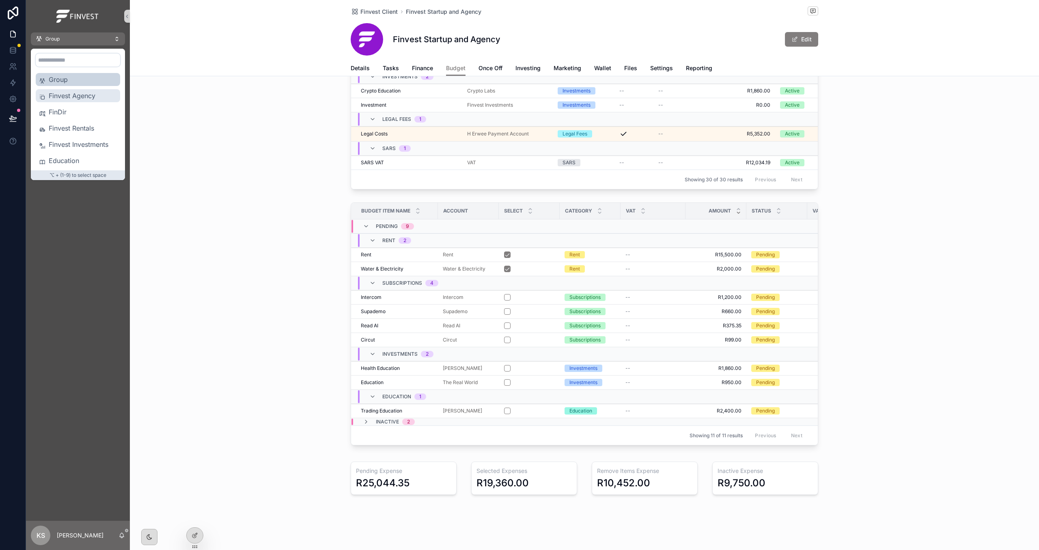
click at [89, 97] on span "Finvest Agency" at bounding box center [83, 96] width 68 height 10
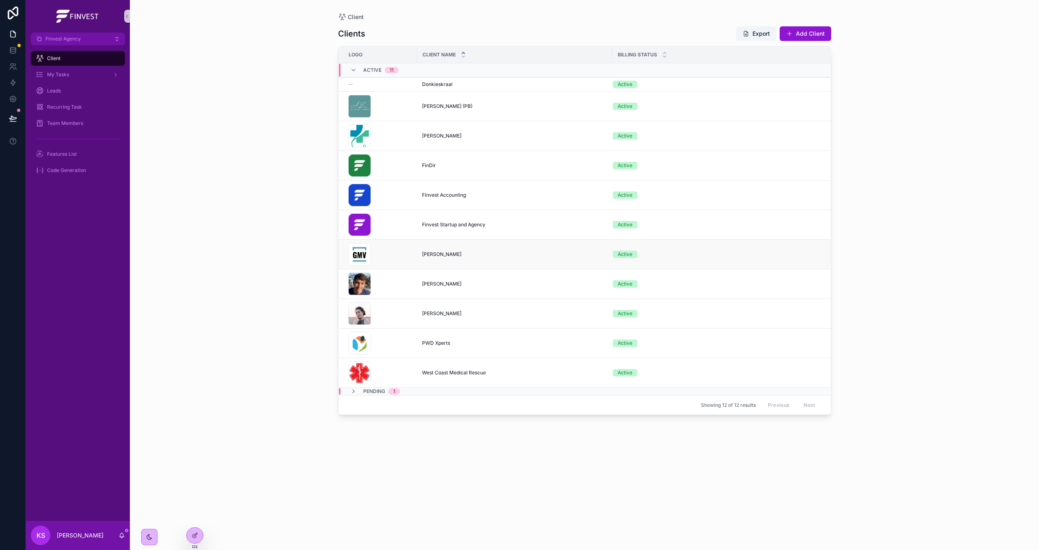
click at [434, 256] on span "[PERSON_NAME]" at bounding box center [441, 254] width 39 height 6
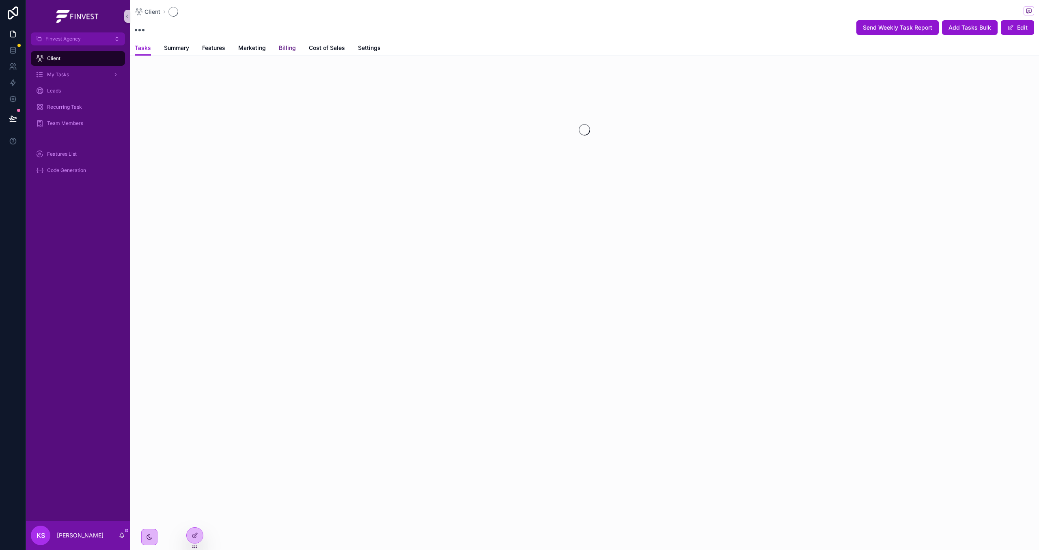
click at [288, 45] on span "Billing" at bounding box center [287, 48] width 17 height 8
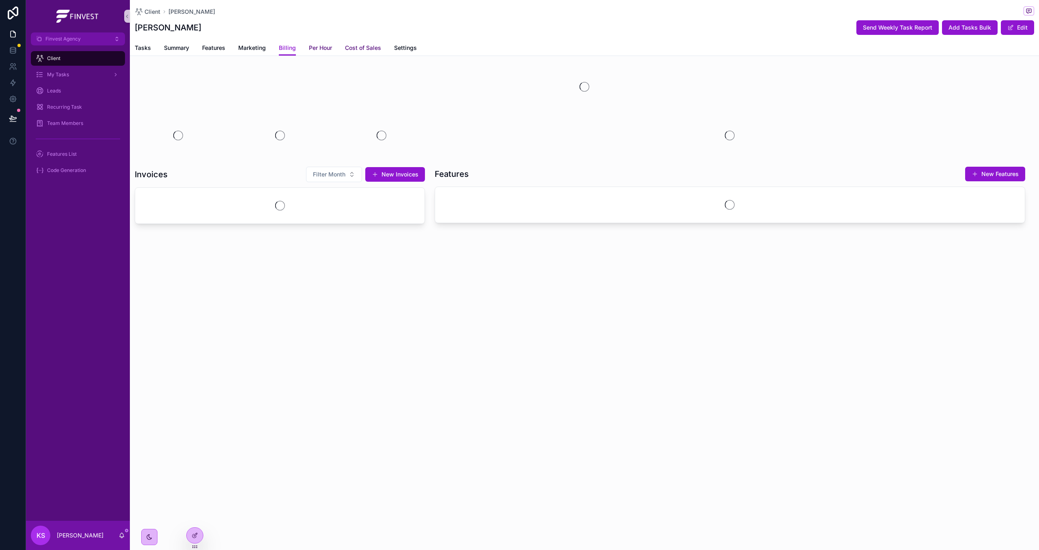
click at [318, 54] on link "Per Hour" at bounding box center [320, 49] width 23 height 16
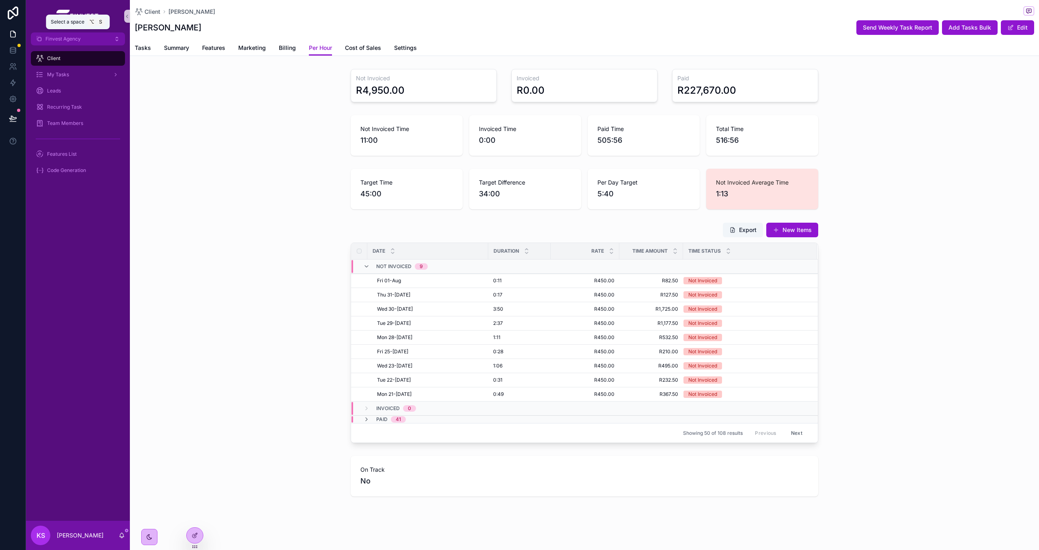
drag, startPoint x: 61, startPoint y: 42, endPoint x: 61, endPoint y: 47, distance: 5.3
click at [61, 42] on span "Finvest Agency" at bounding box center [62, 39] width 35 height 6
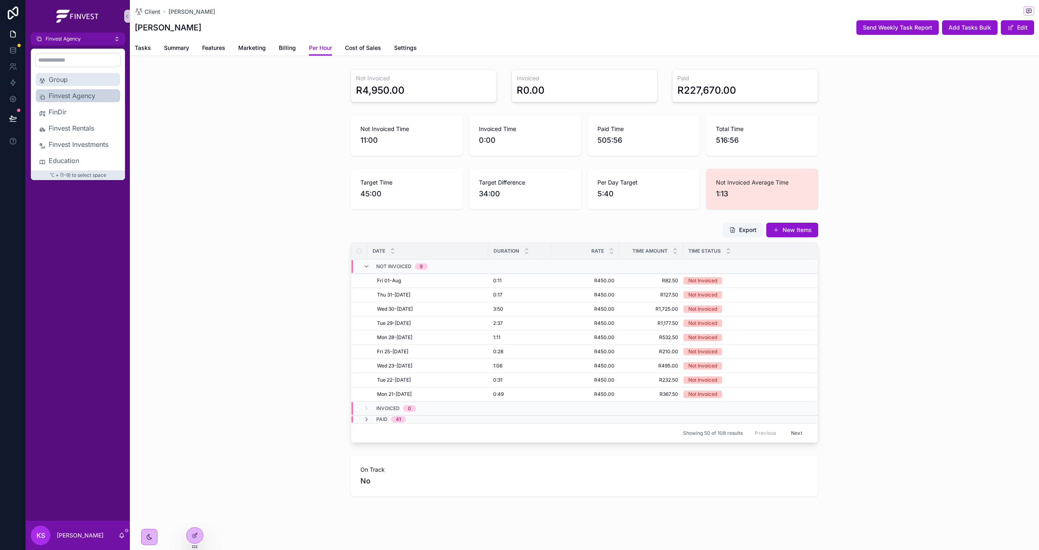
click at [65, 76] on span "Group" at bounding box center [83, 80] width 68 height 10
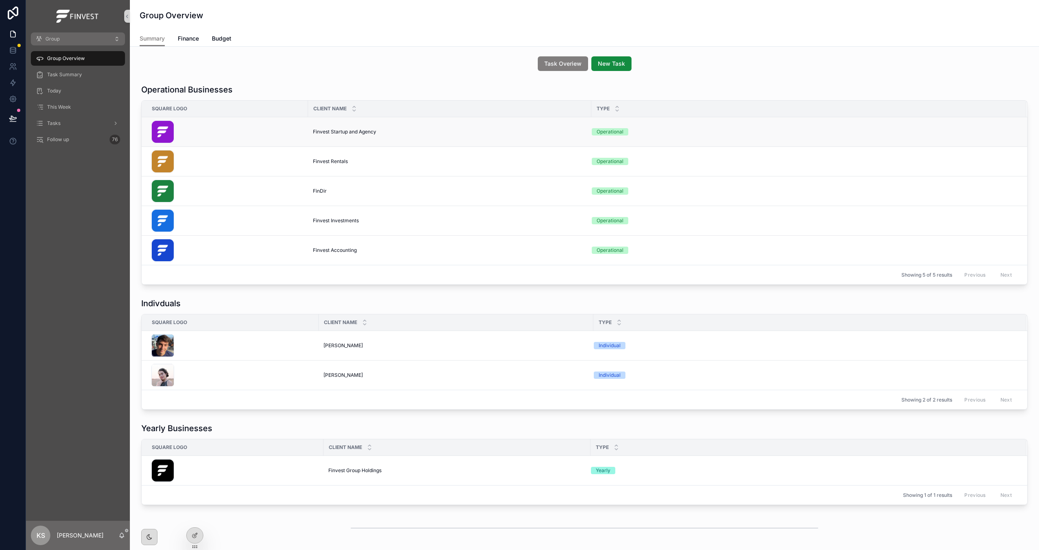
click at [277, 133] on div "scrollable content" at bounding box center [227, 132] width 152 height 23
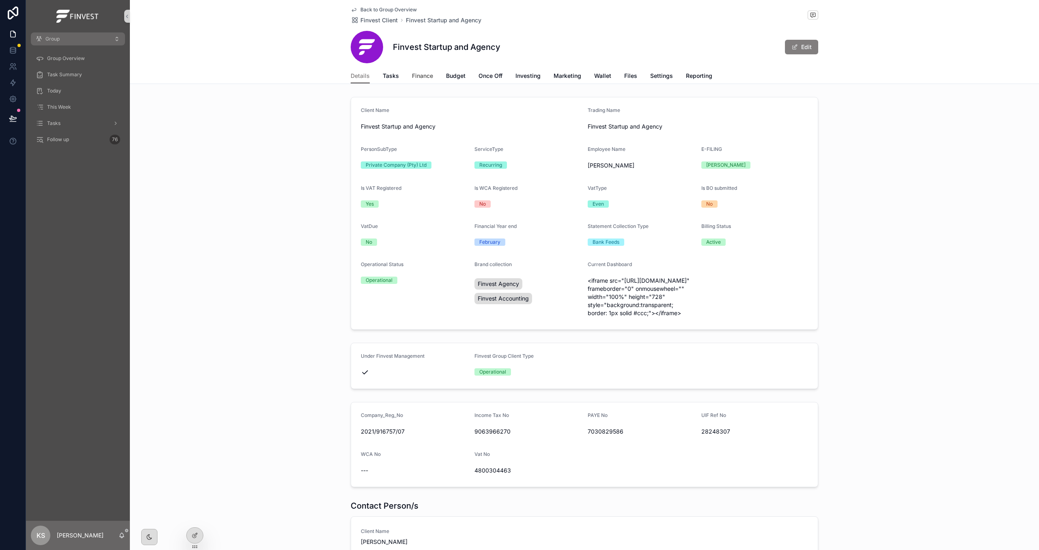
click at [425, 79] on span "Finance" at bounding box center [422, 76] width 21 height 8
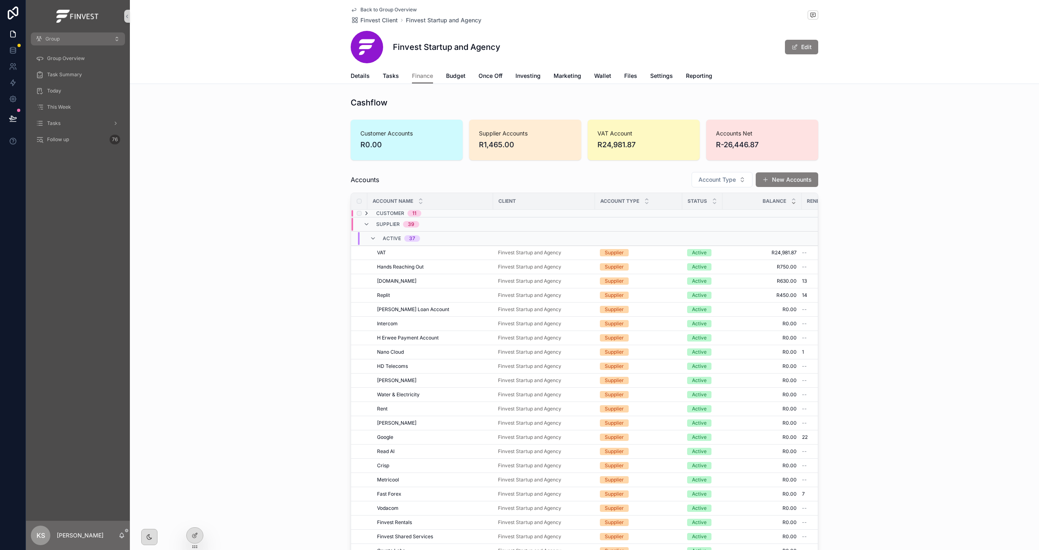
click at [367, 213] on icon "scrollable content" at bounding box center [366, 213] width 6 height 6
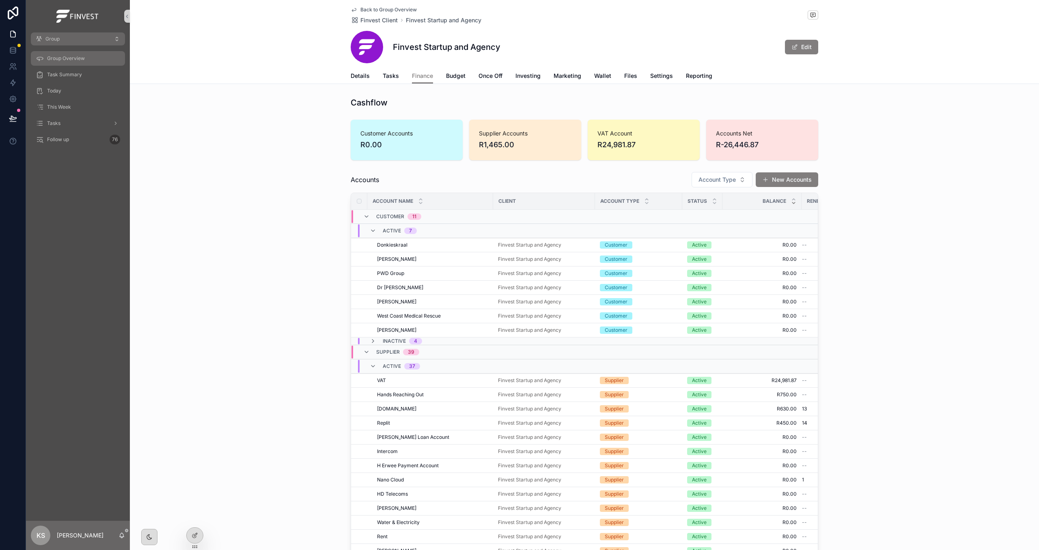
click at [91, 56] on div "Group Overview" at bounding box center [78, 58] width 84 height 13
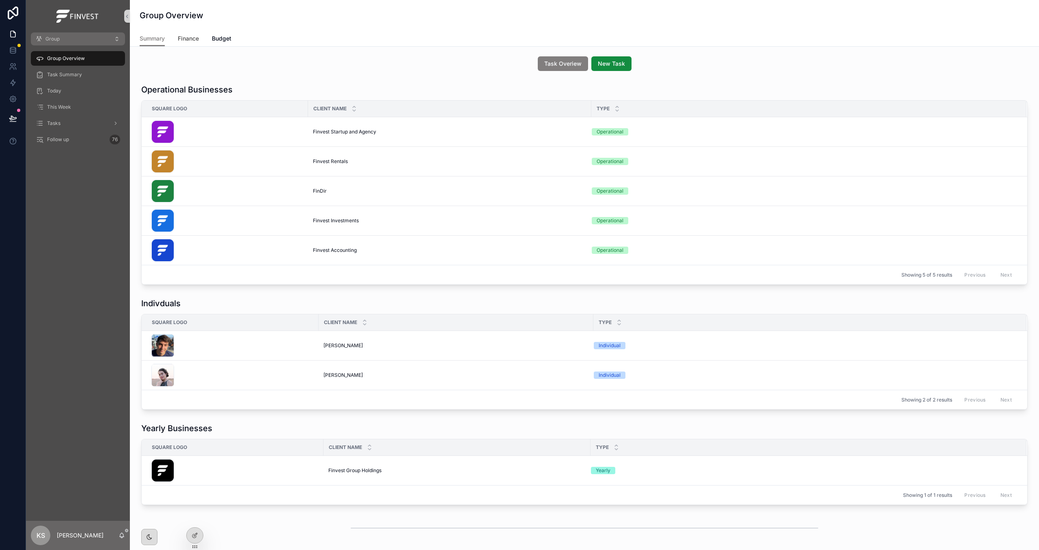
click at [196, 41] on span "Finance" at bounding box center [188, 38] width 21 height 8
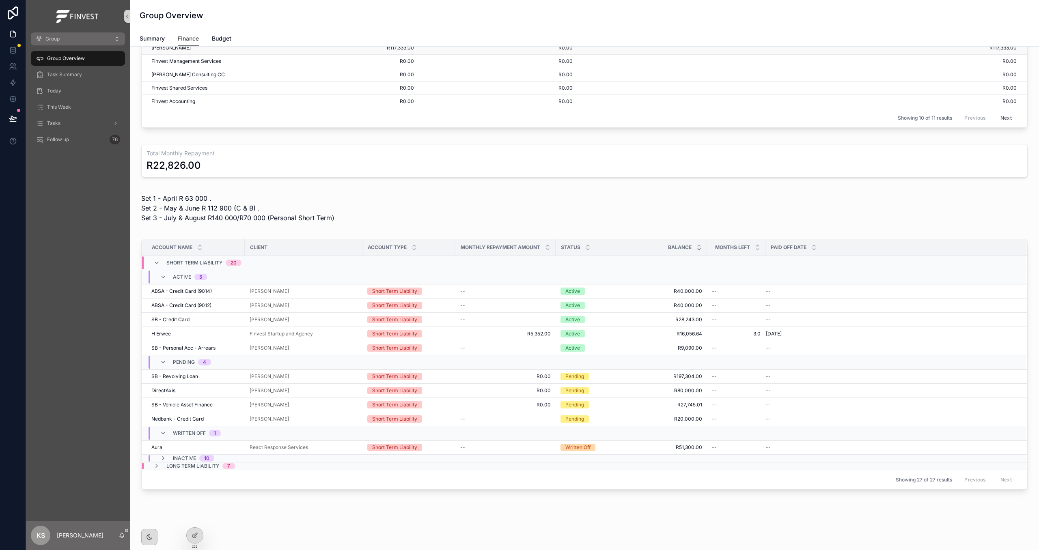
scroll to position [787, 0]
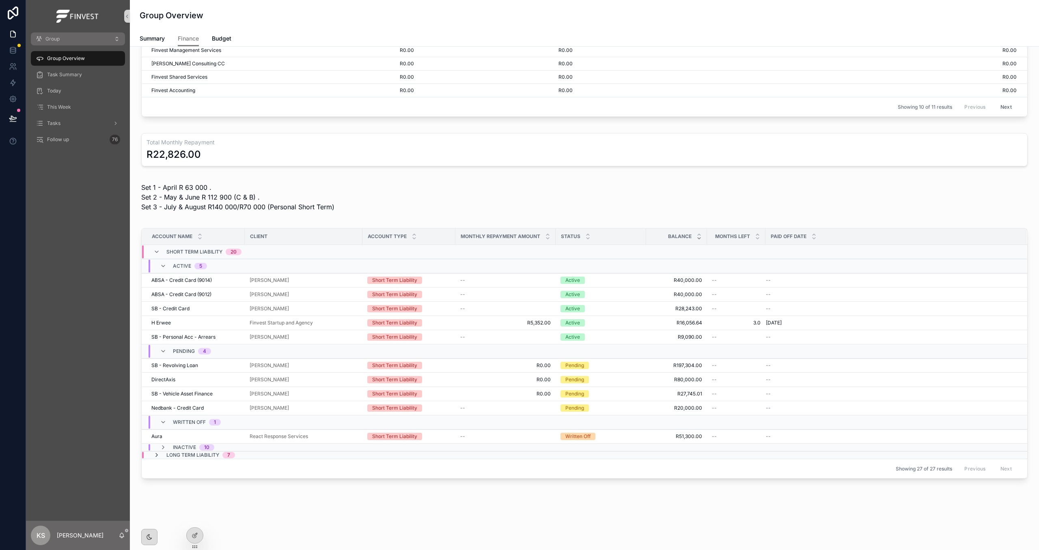
click at [157, 455] on icon "scrollable content" at bounding box center [156, 455] width 6 height 6
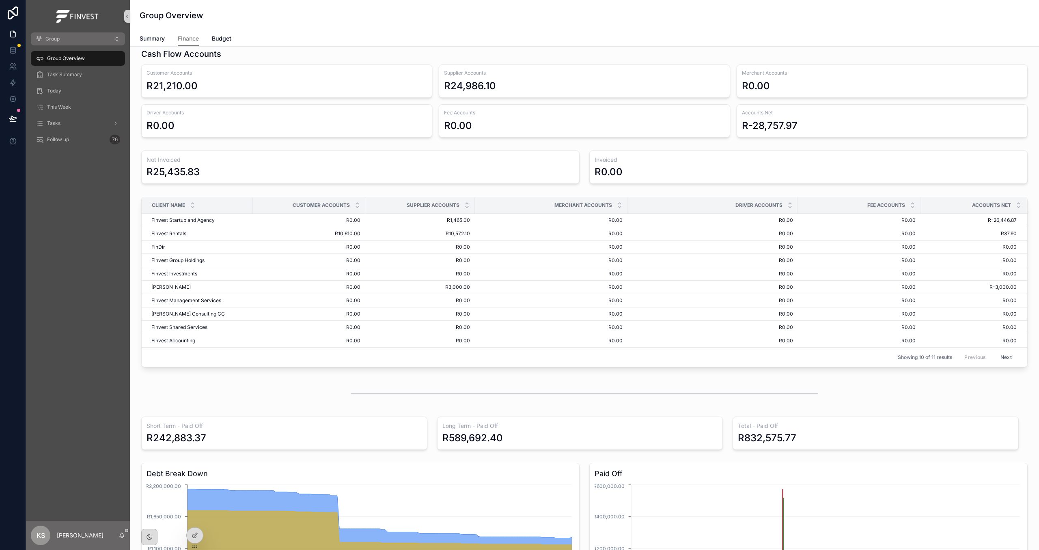
scroll to position [0, 0]
